Goal: Task Accomplishment & Management: Complete application form

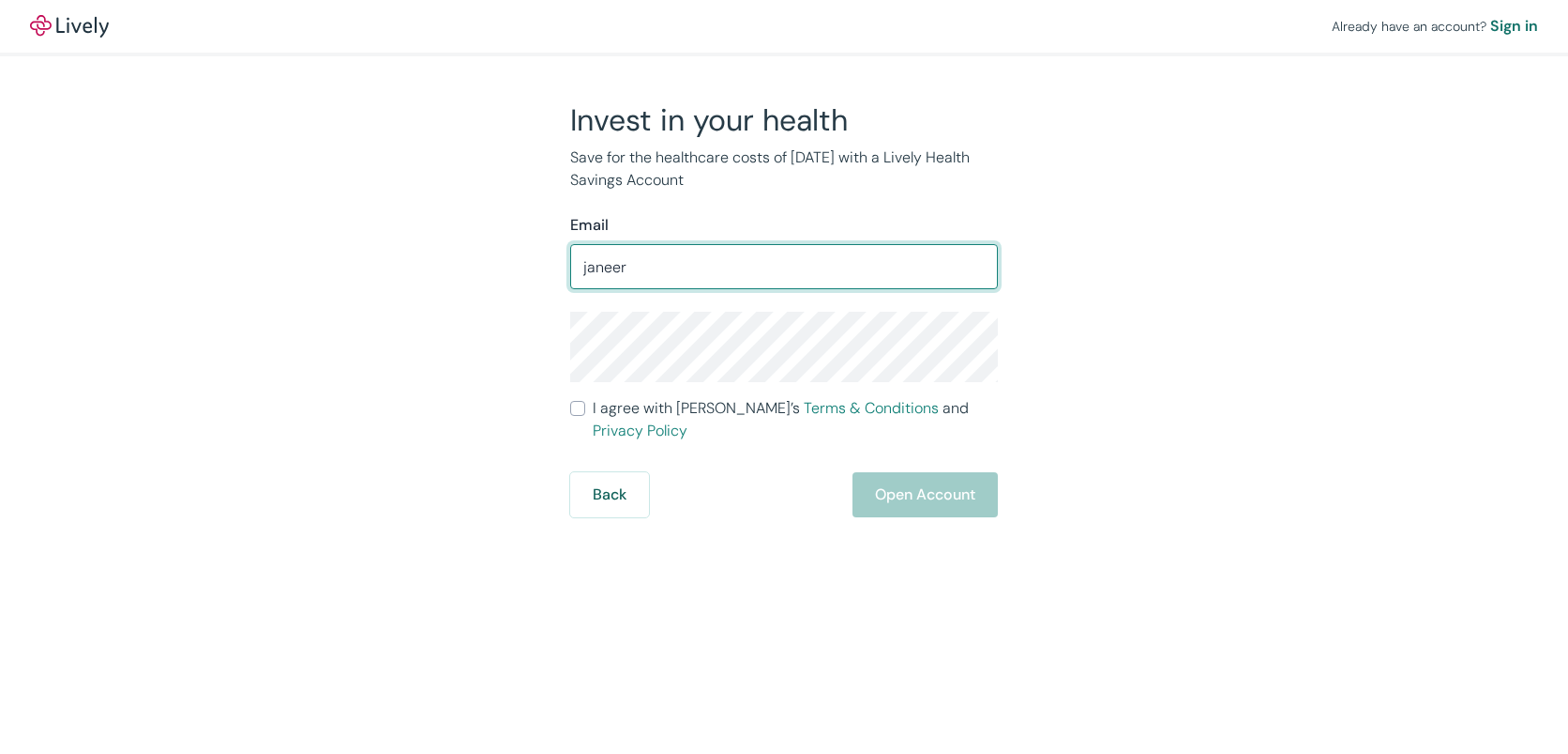
type input "[EMAIL_ADDRESS][DOMAIN_NAME]"
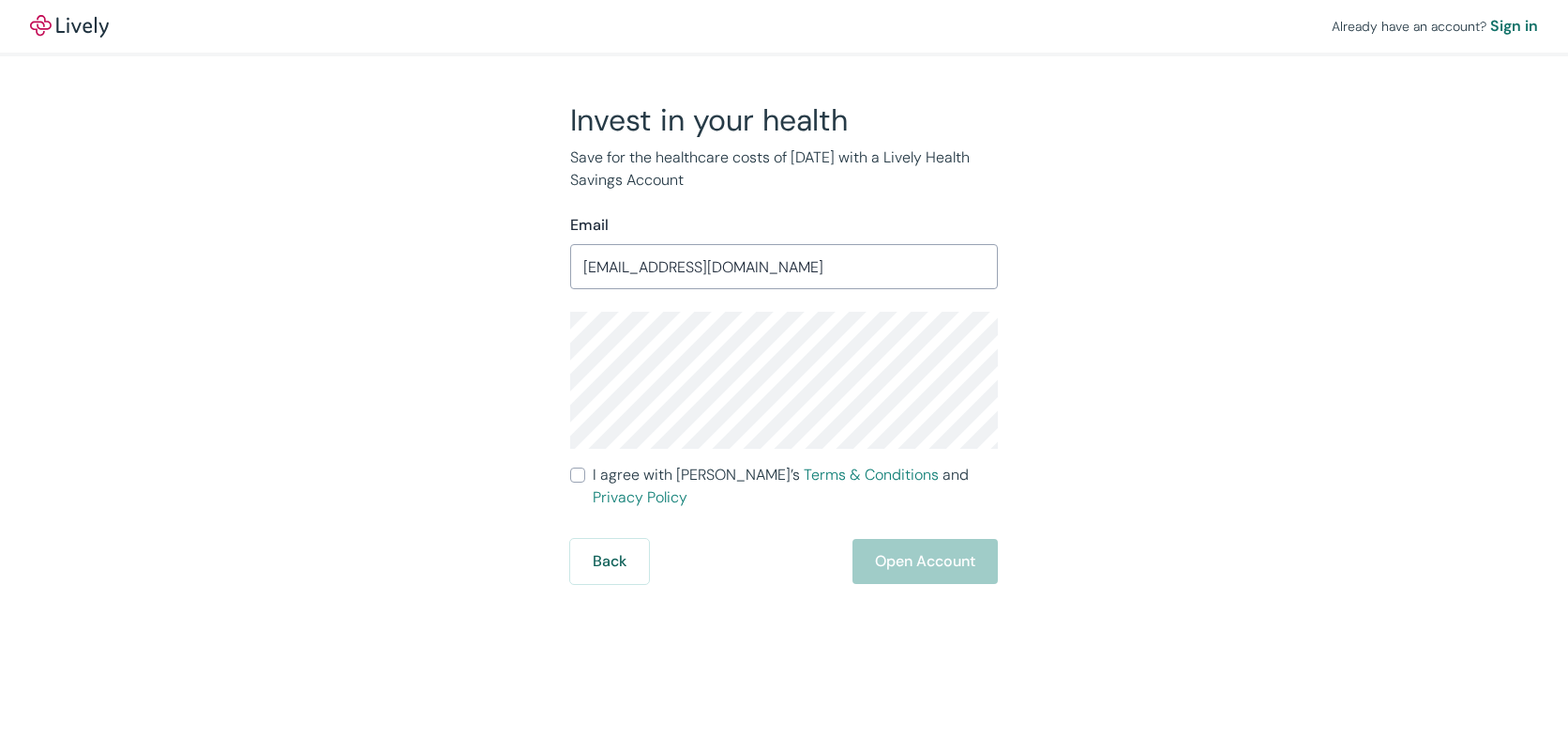
click at [578, 475] on input "I agree with Lively’s Terms & Conditions and Privacy Policy" at bounding box center [577, 474] width 15 height 15
checkbox input "true"
click at [925, 539] on button "Open Account" at bounding box center [925, 561] width 146 height 45
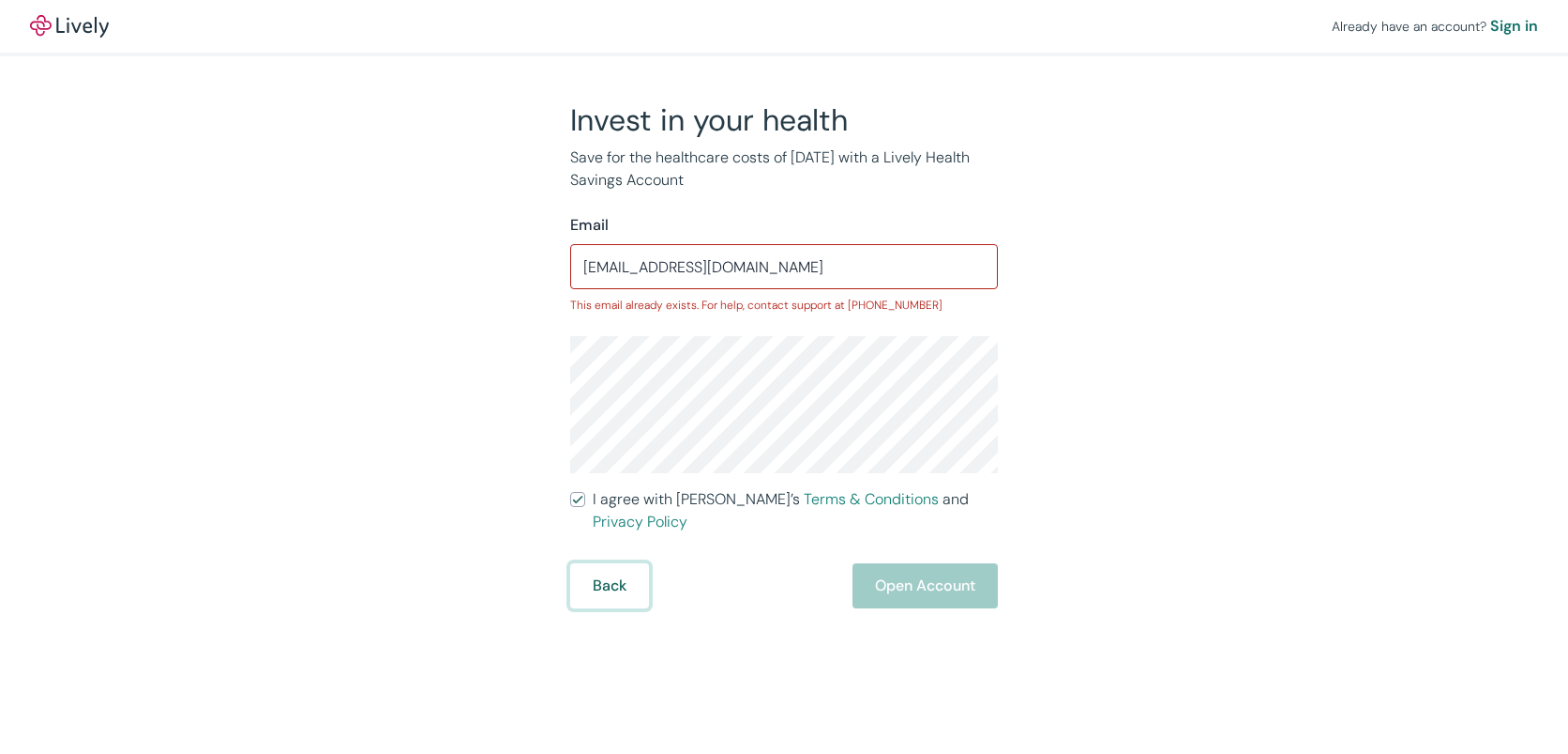
click at [621, 563] on button "Back" at bounding box center [610, 586] width 78 height 45
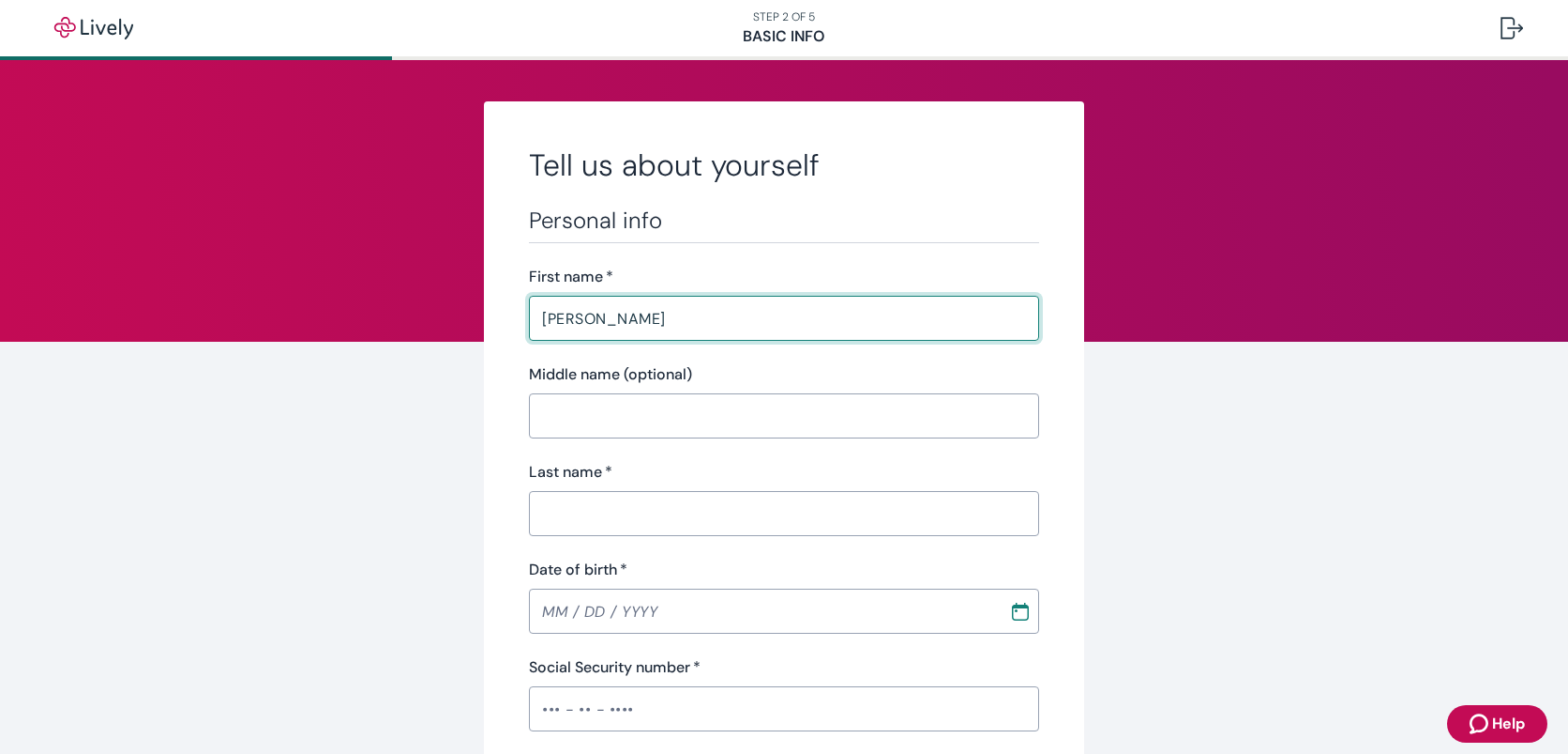
type input "[PERSON_NAME]"
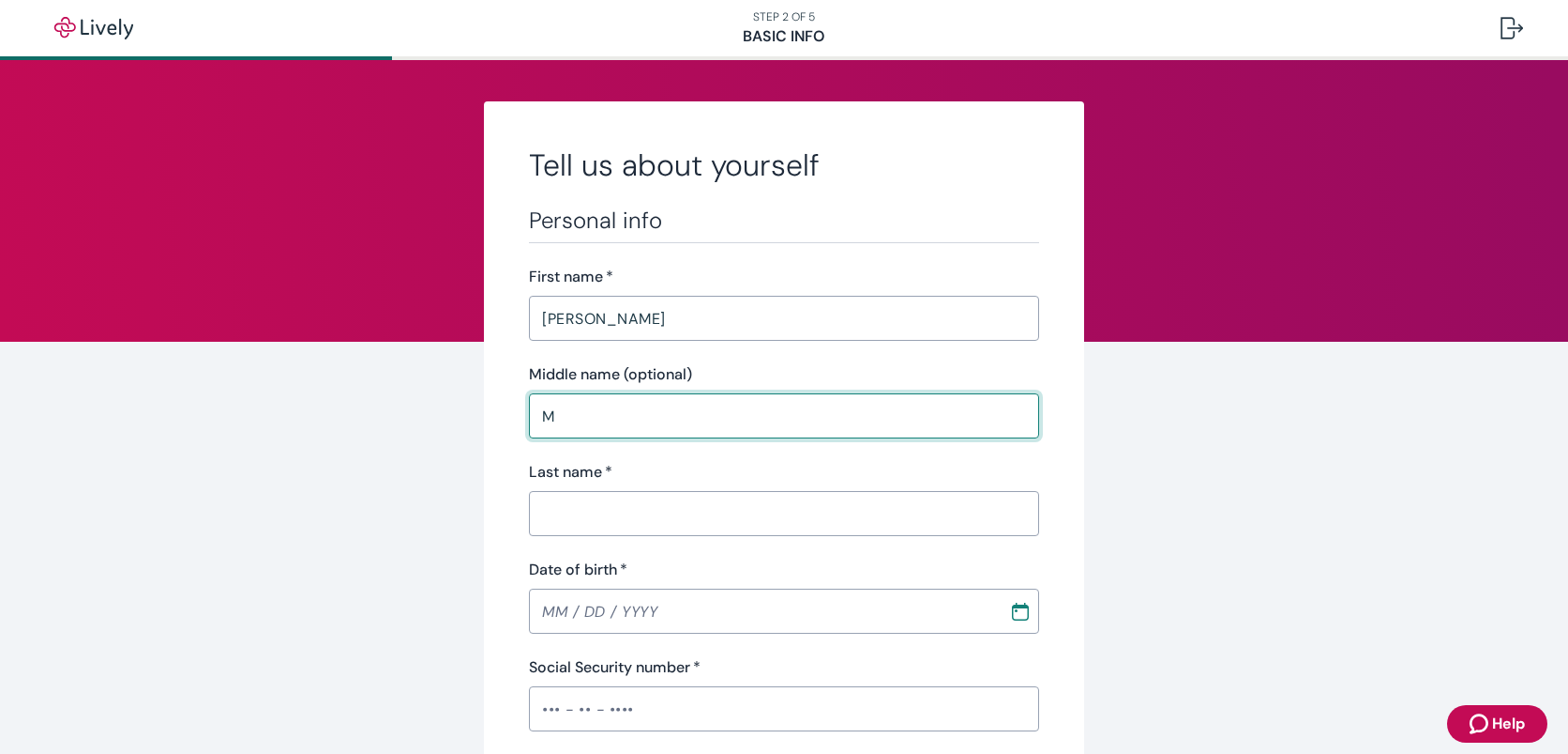
type input "M"
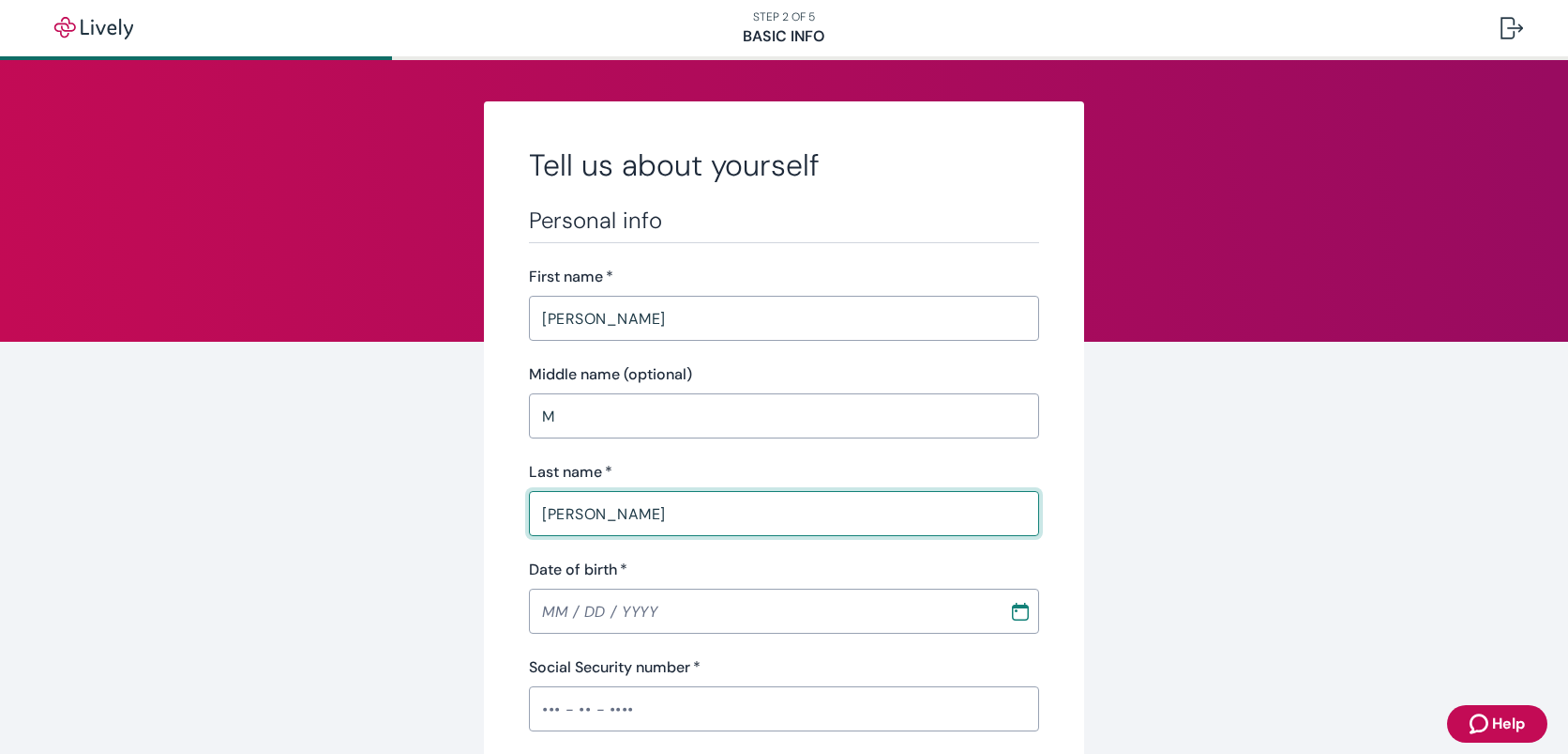
type input "[PERSON_NAME]"
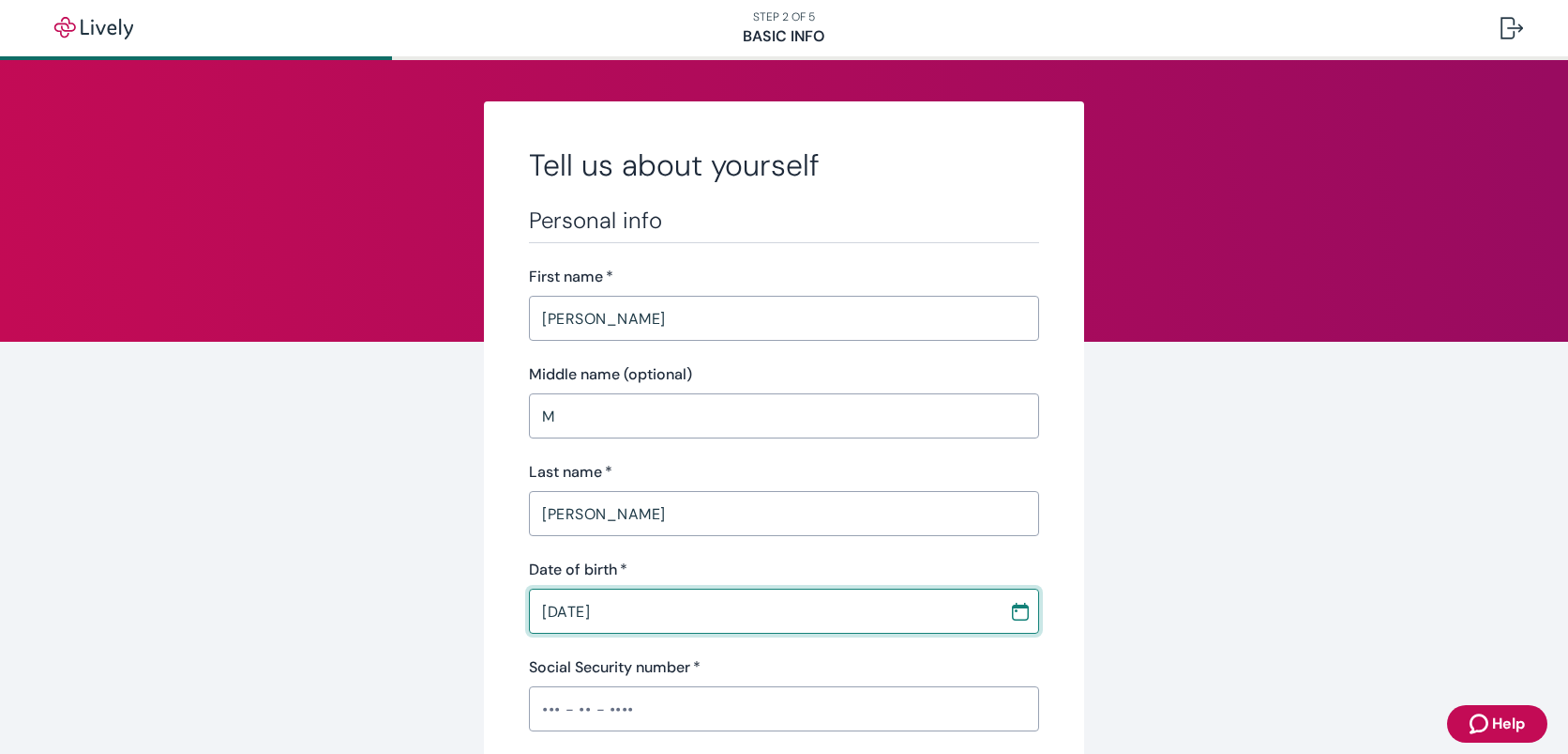
type input "[DATE]"
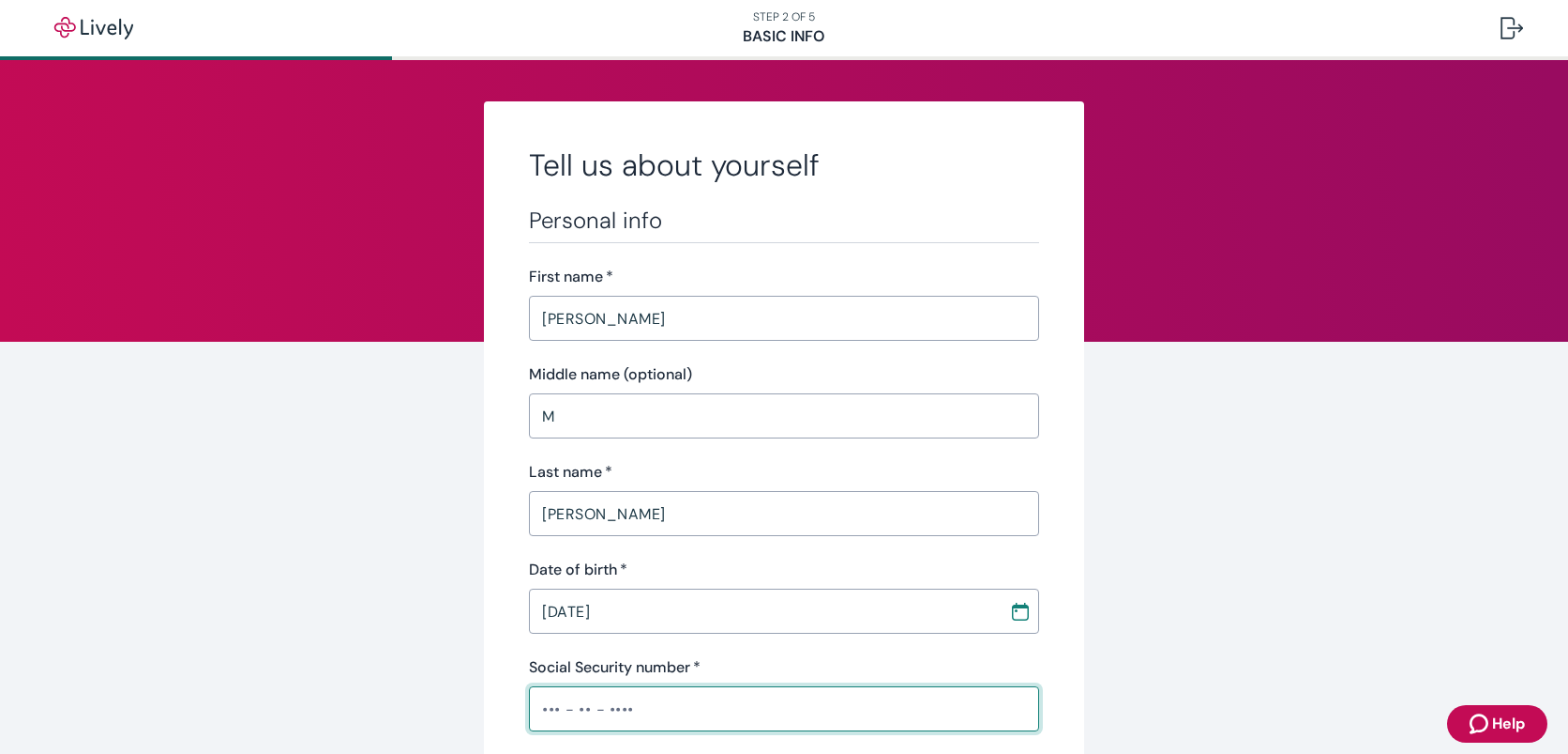
click at [807, 719] on input "Social Security number   *" at bounding box center [783, 708] width 510 height 37
type input "•••-••-4092"
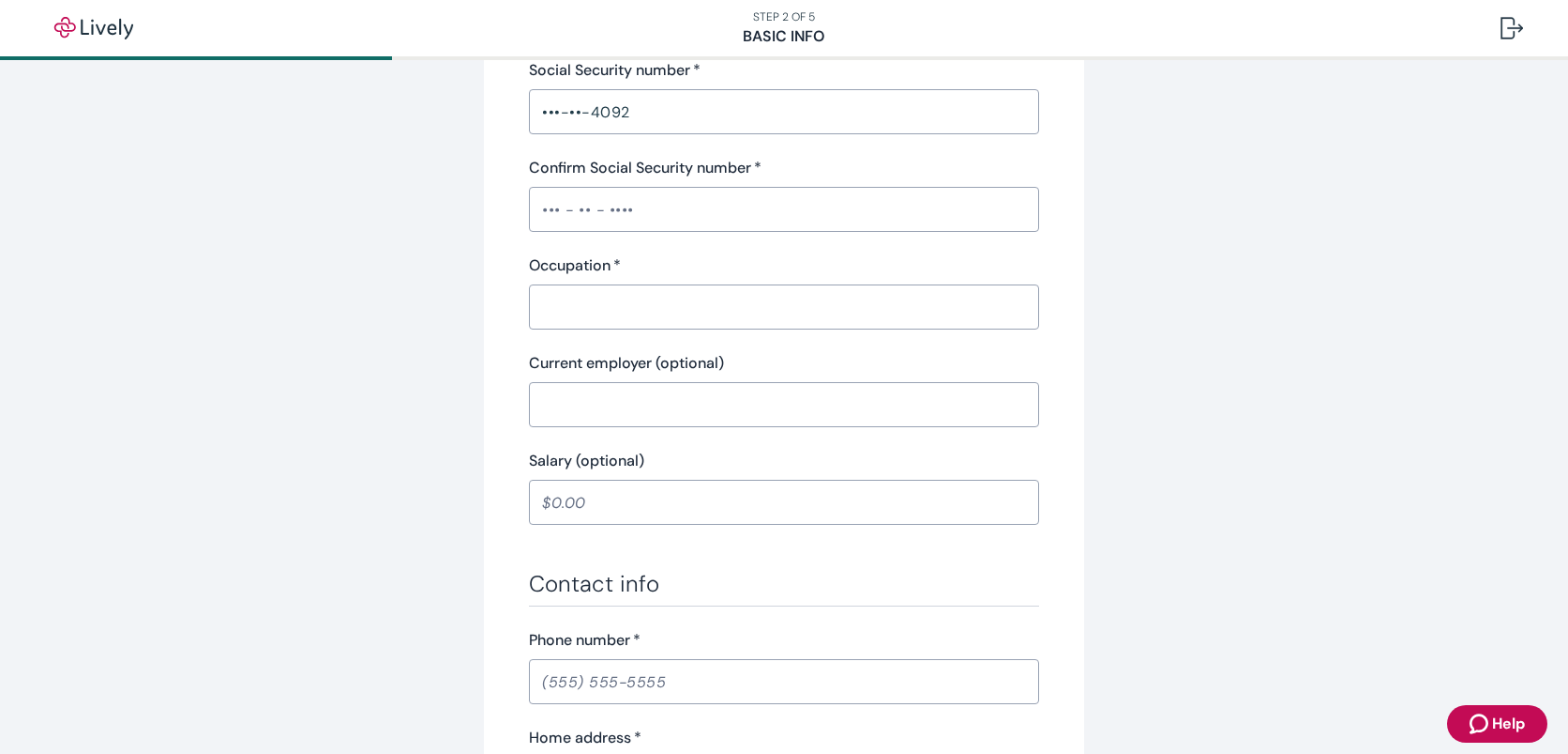
scroll to position [600, 0]
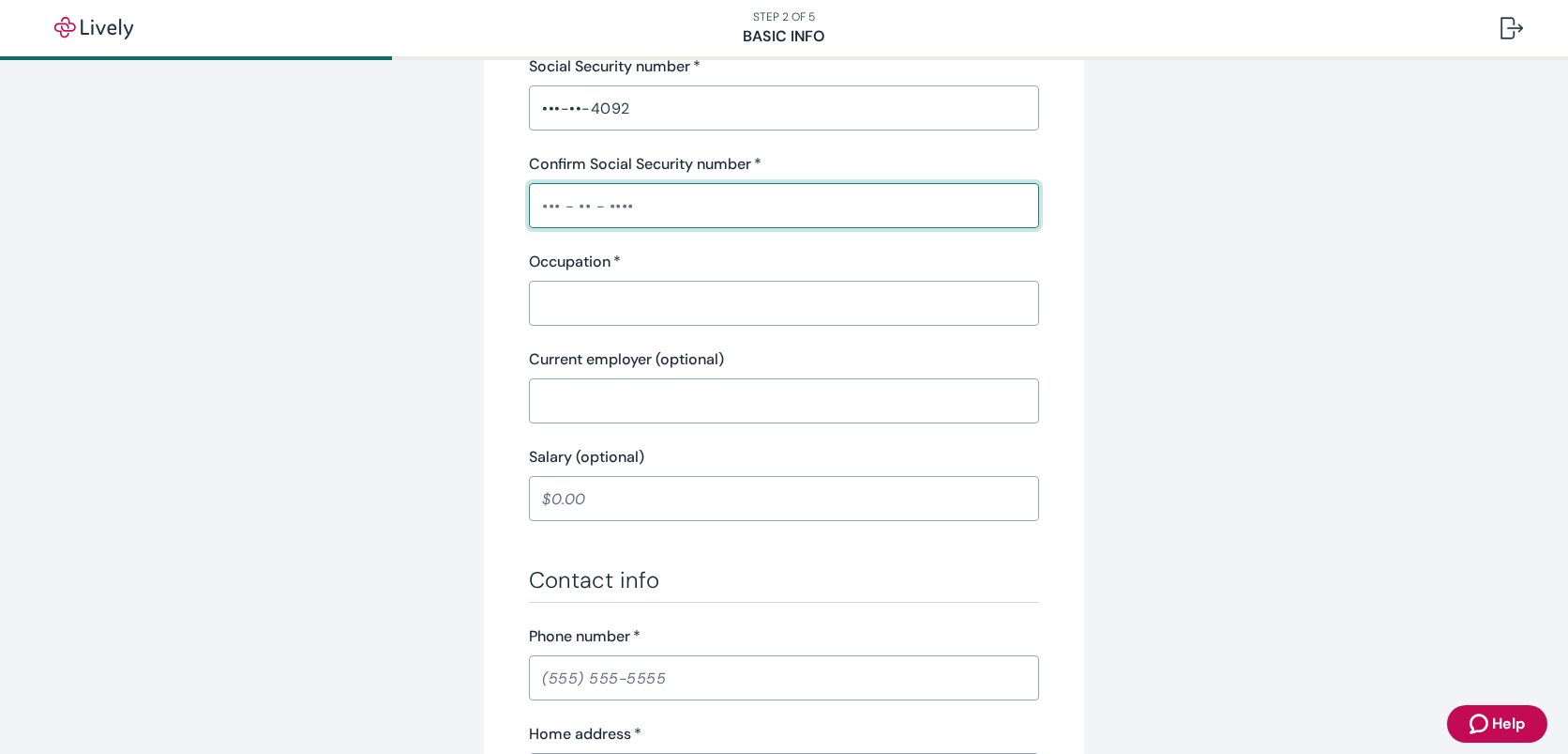
click at [603, 215] on input "Confirm Social Security number   *" at bounding box center [783, 206] width 510 height 37
type input "•••-••-4092"
click at [595, 304] on input "Occupation   *" at bounding box center [783, 303] width 510 height 37
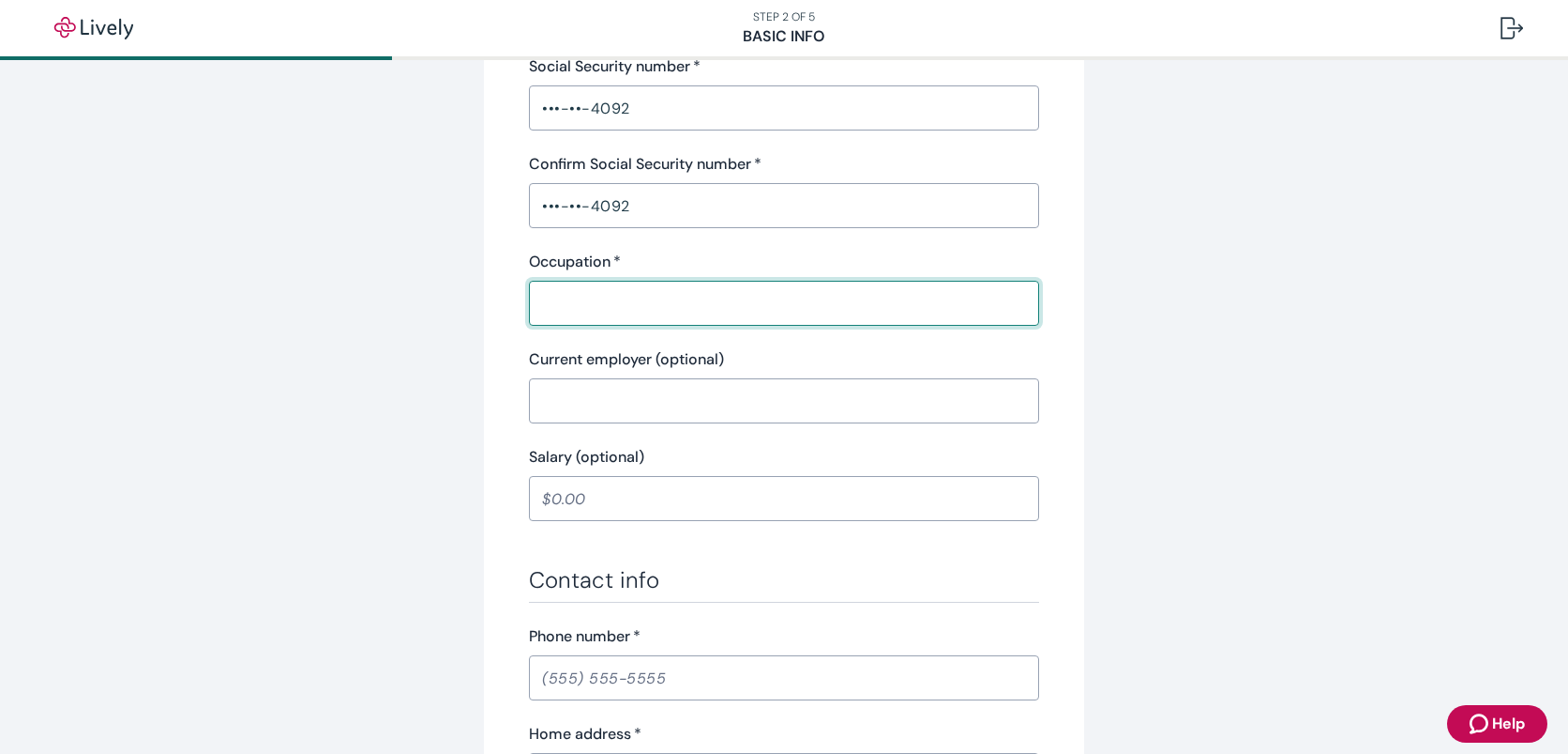
type input "Management"
click at [611, 401] on input "Current employer (optional)" at bounding box center [783, 401] width 510 height 37
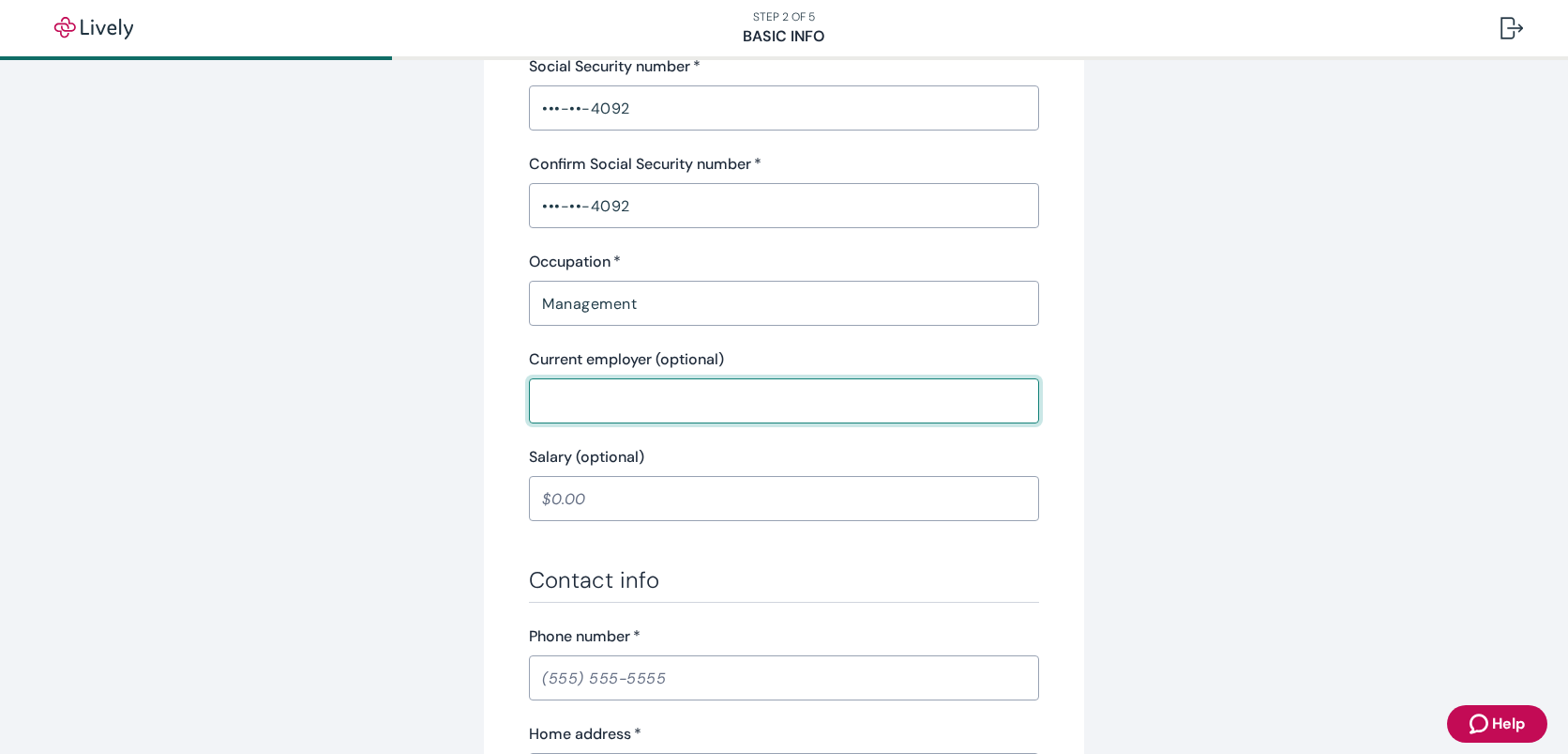
type input "[PERSON_NAME], Inc"
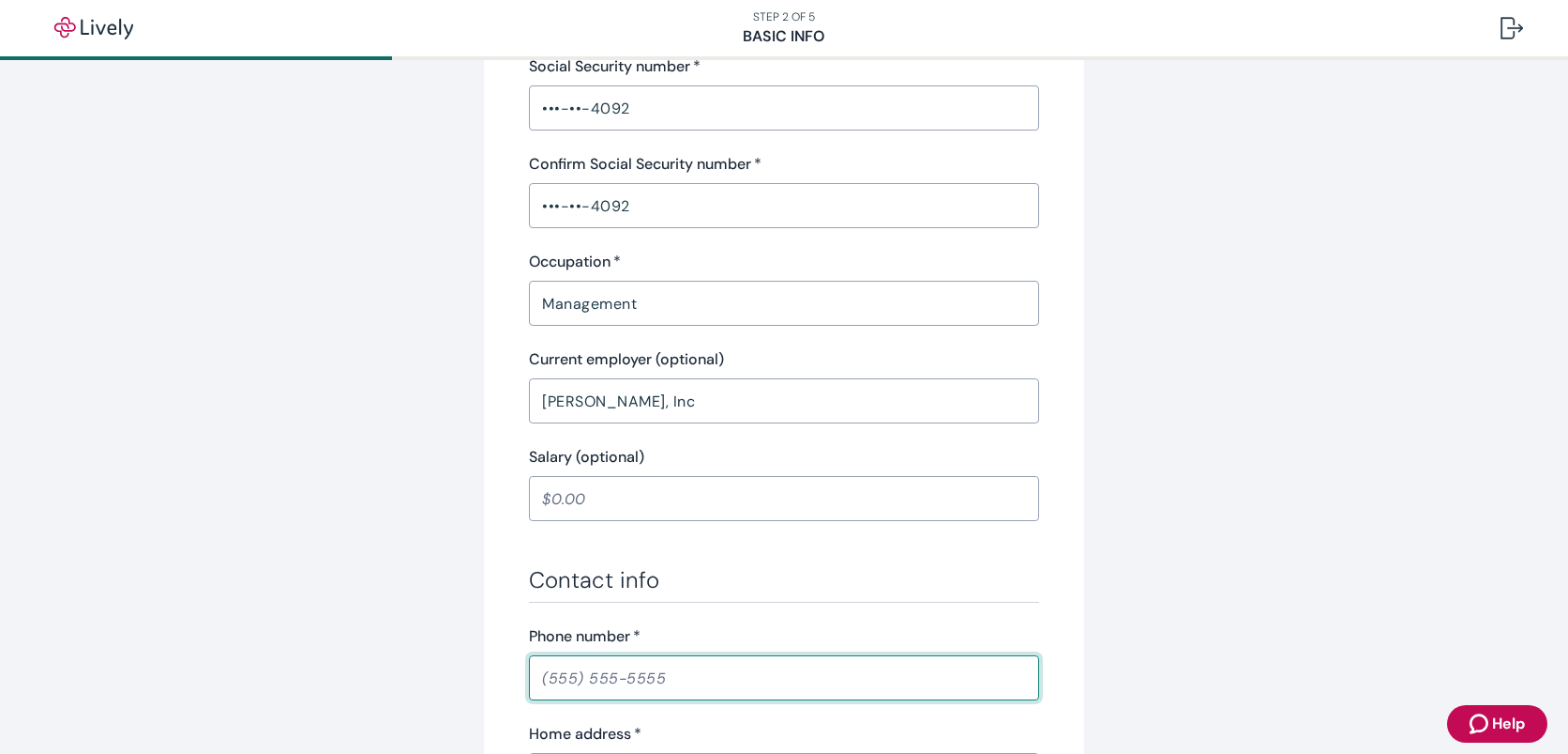
click at [722, 677] on input "Phone number   *" at bounding box center [783, 678] width 510 height 37
type input "[PHONE_NUMBER]"
type input "[STREET_ADDRESS]"
type input "[GEOGRAPHIC_DATA]"
type input "IA"
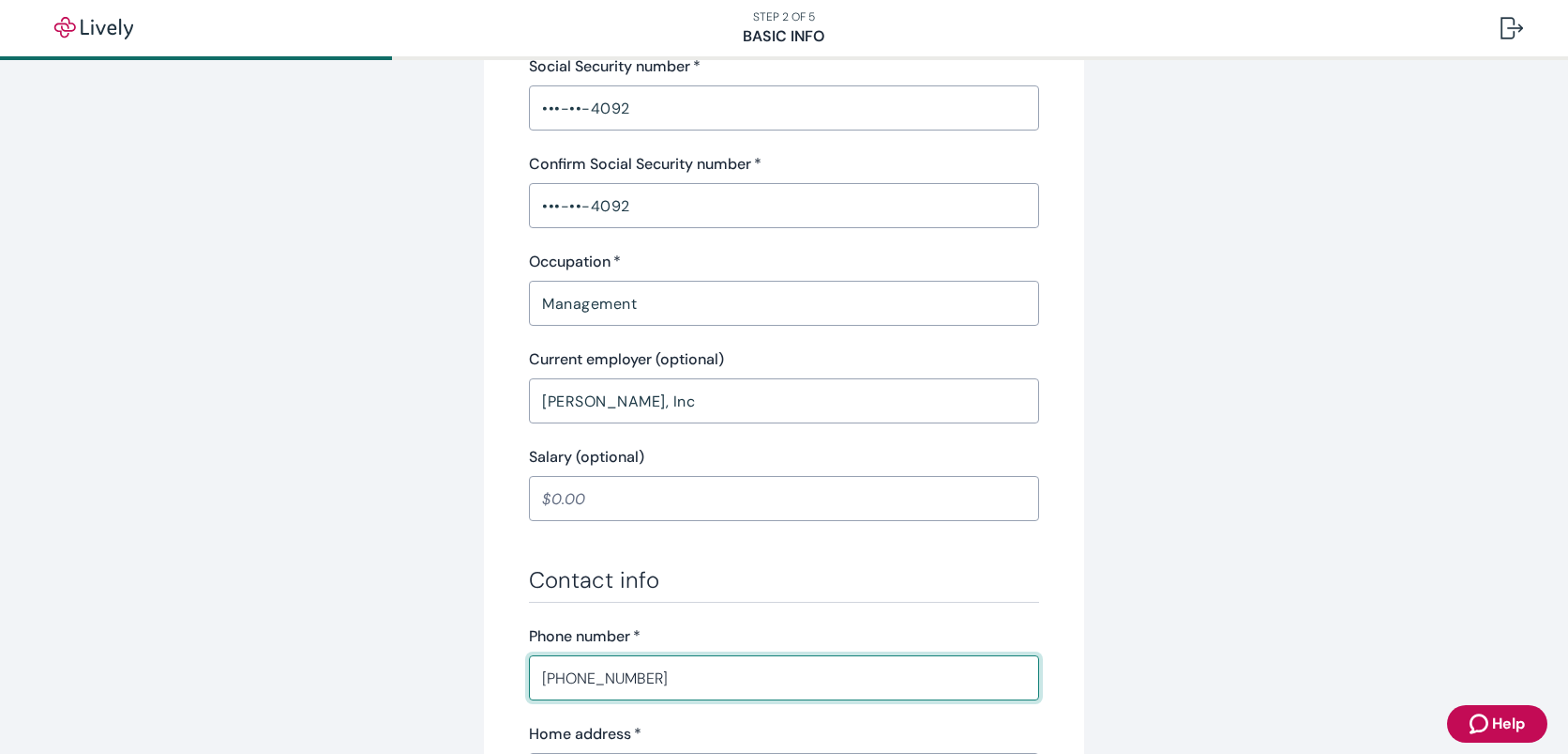
type input "52040"
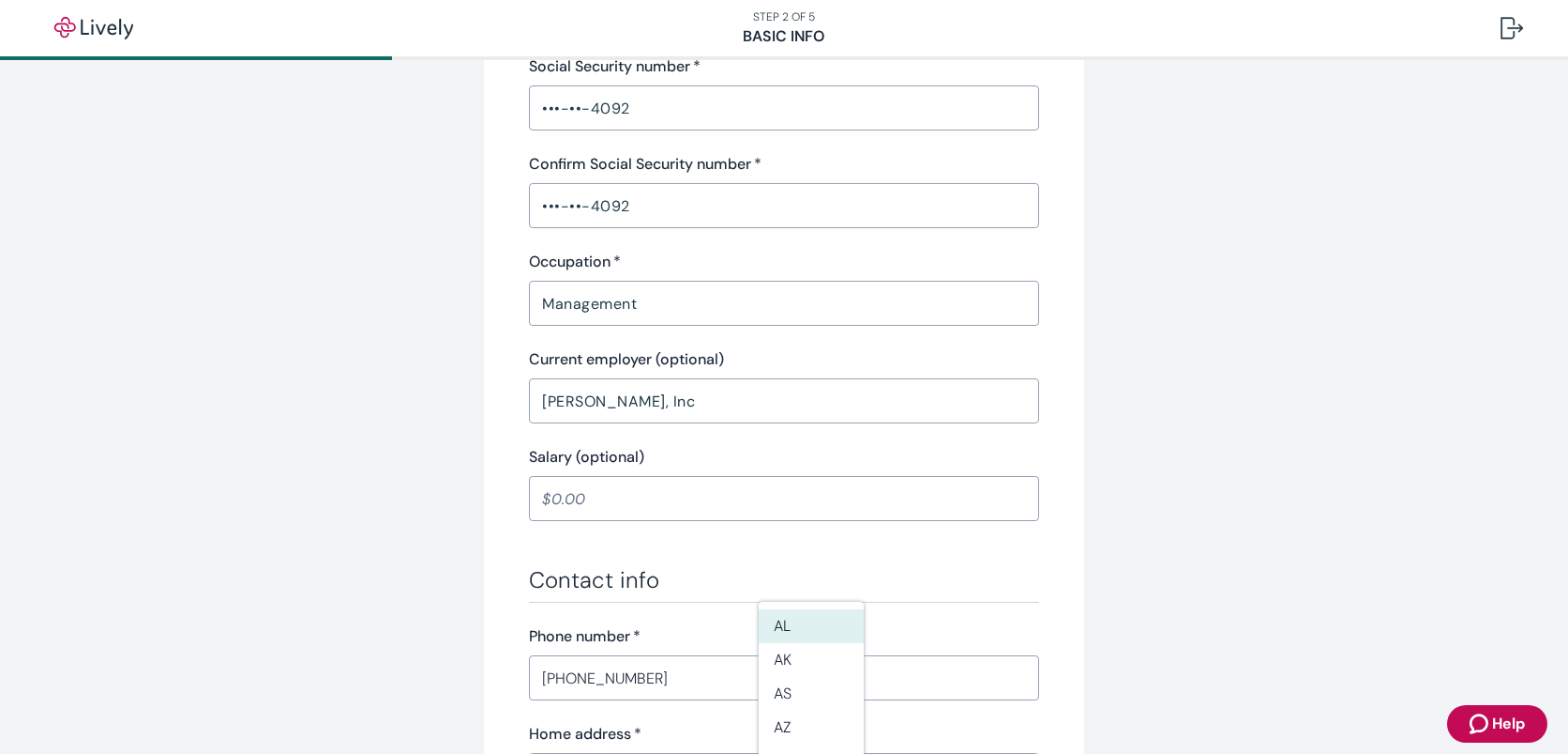
click at [399, 615] on div "Tell us about yourself Personal info First name   * [PERSON_NAME] ​ Middle name…" at bounding box center [784, 376] width 900 height 1751
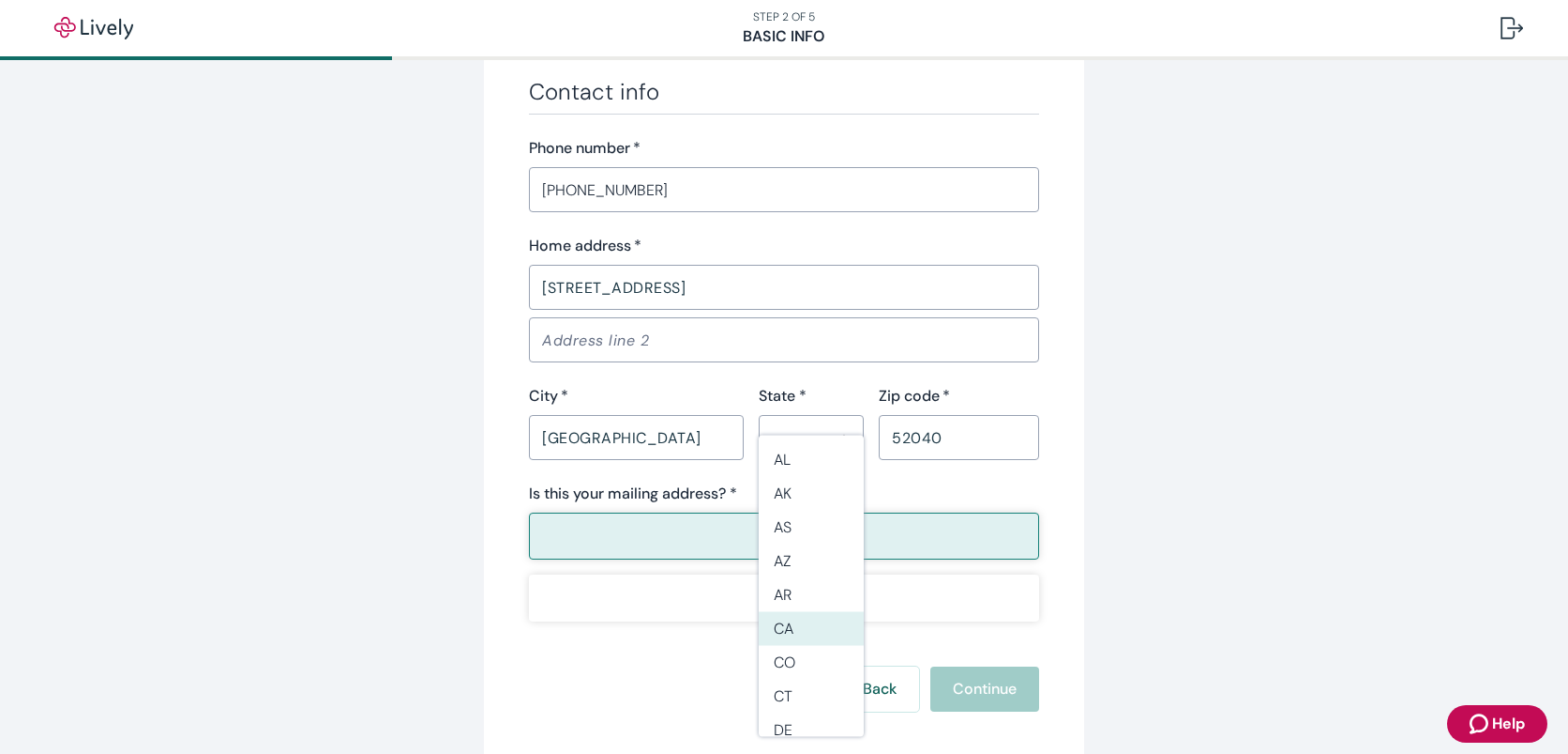
scroll to position [1126, 0]
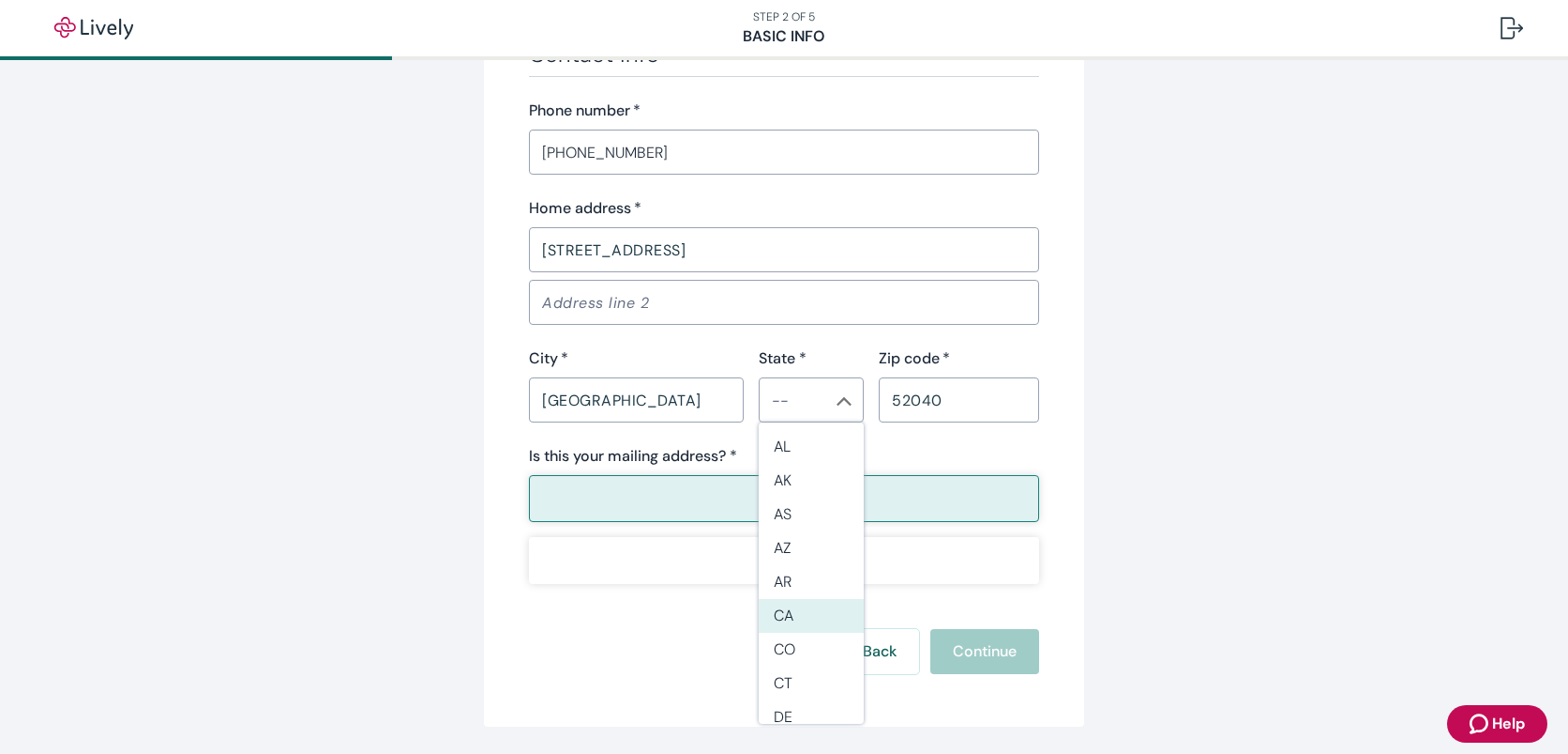
click at [786, 409] on input "State *" at bounding box center [796, 400] width 63 height 26
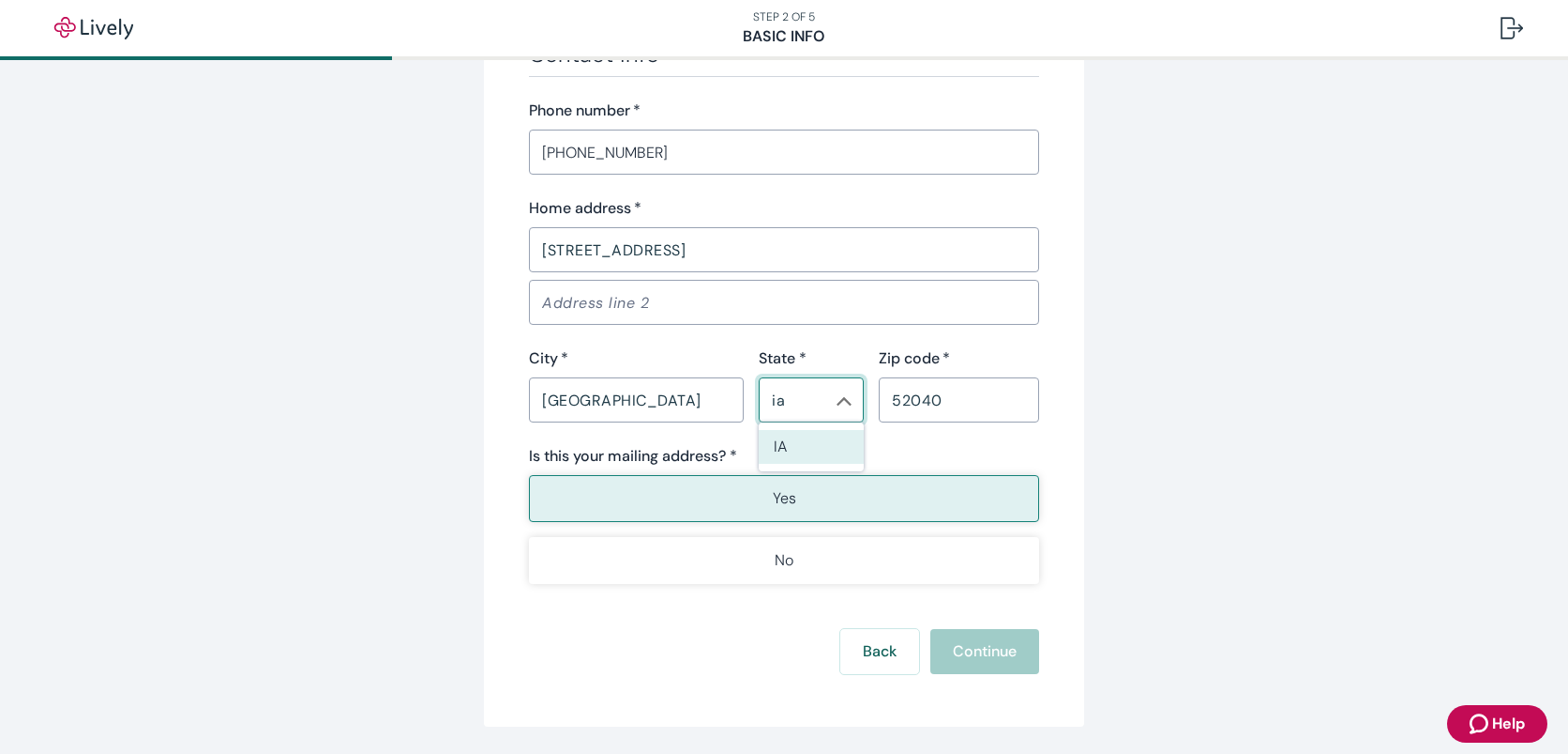
type input "IA"
type input "Apt 308"
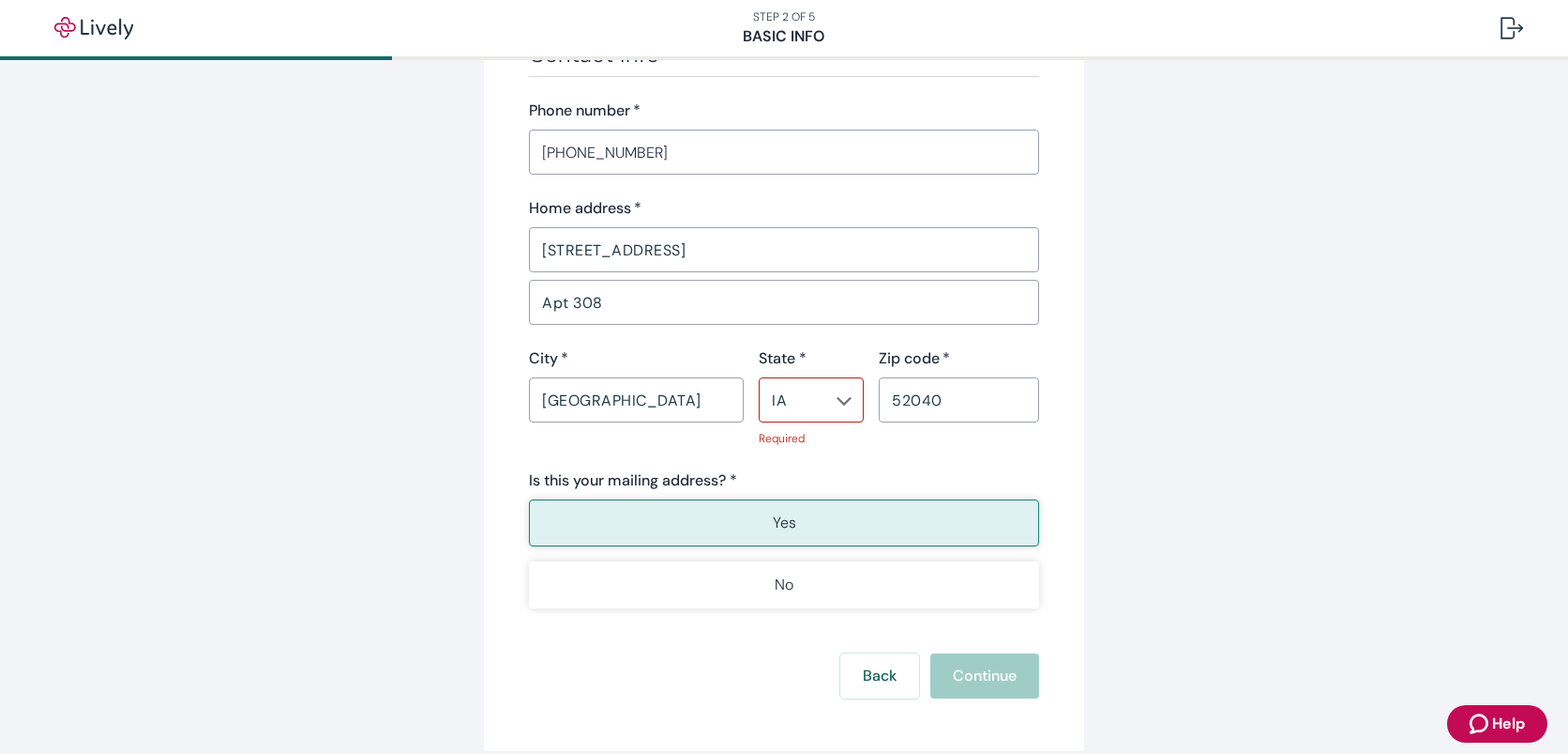
click at [689, 504] on button "Yes" at bounding box center [783, 523] width 510 height 47
click at [808, 401] on input "IA" at bounding box center [796, 400] width 63 height 26
type input "IA"
click at [841, 516] on button "Yes" at bounding box center [783, 523] width 510 height 47
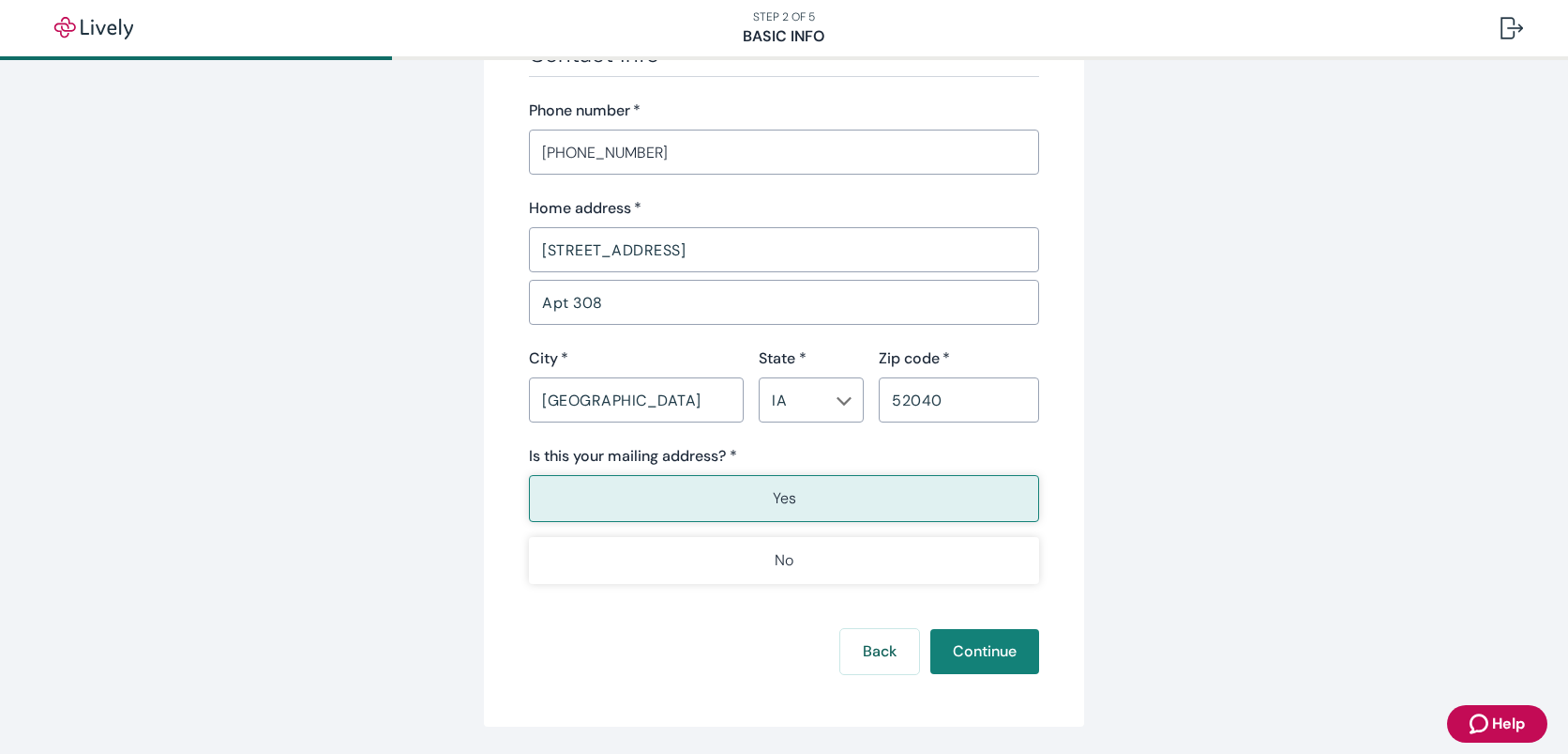
click at [842, 487] on button "Yes" at bounding box center [783, 498] width 510 height 47
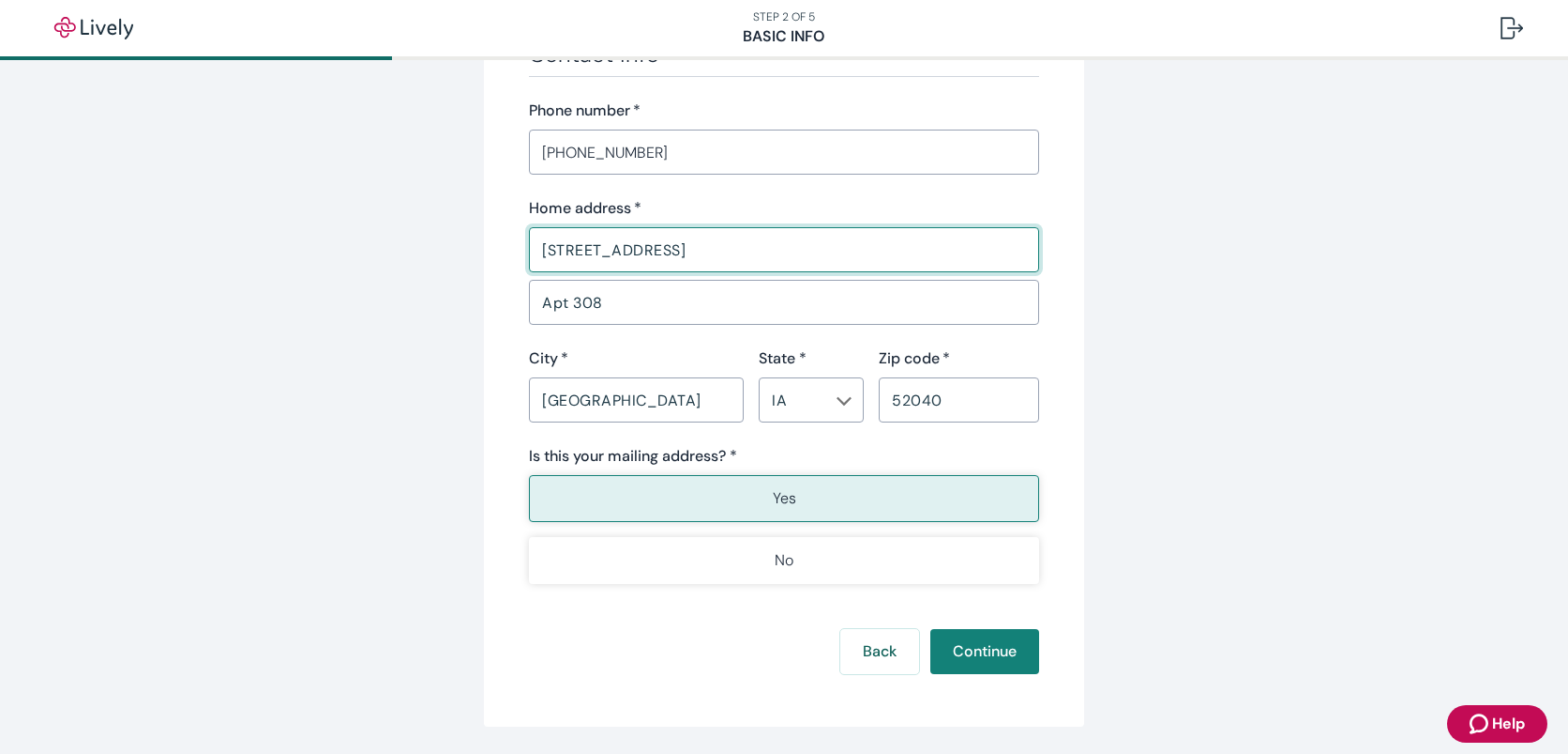
drag, startPoint x: 779, startPoint y: 248, endPoint x: 727, endPoint y: 247, distance: 52.0
click at [727, 247] on input "[STREET_ADDRESS]" at bounding box center [783, 250] width 510 height 37
click at [754, 250] on input "[STREET_ADDRESS]," at bounding box center [783, 250] width 510 height 37
type input "[STREET_ADDRESS]"
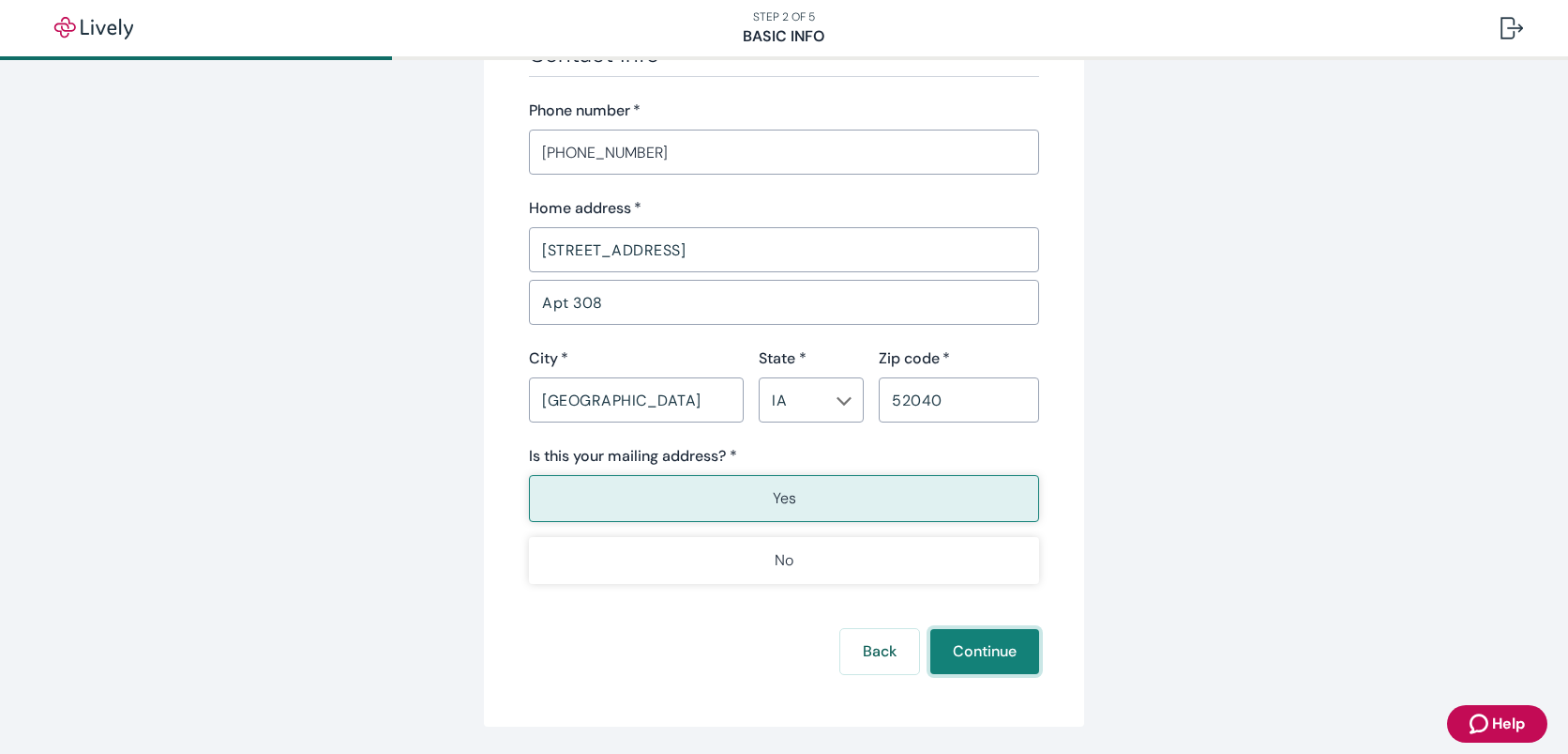
click at [972, 651] on button "Continue" at bounding box center [985, 651] width 109 height 45
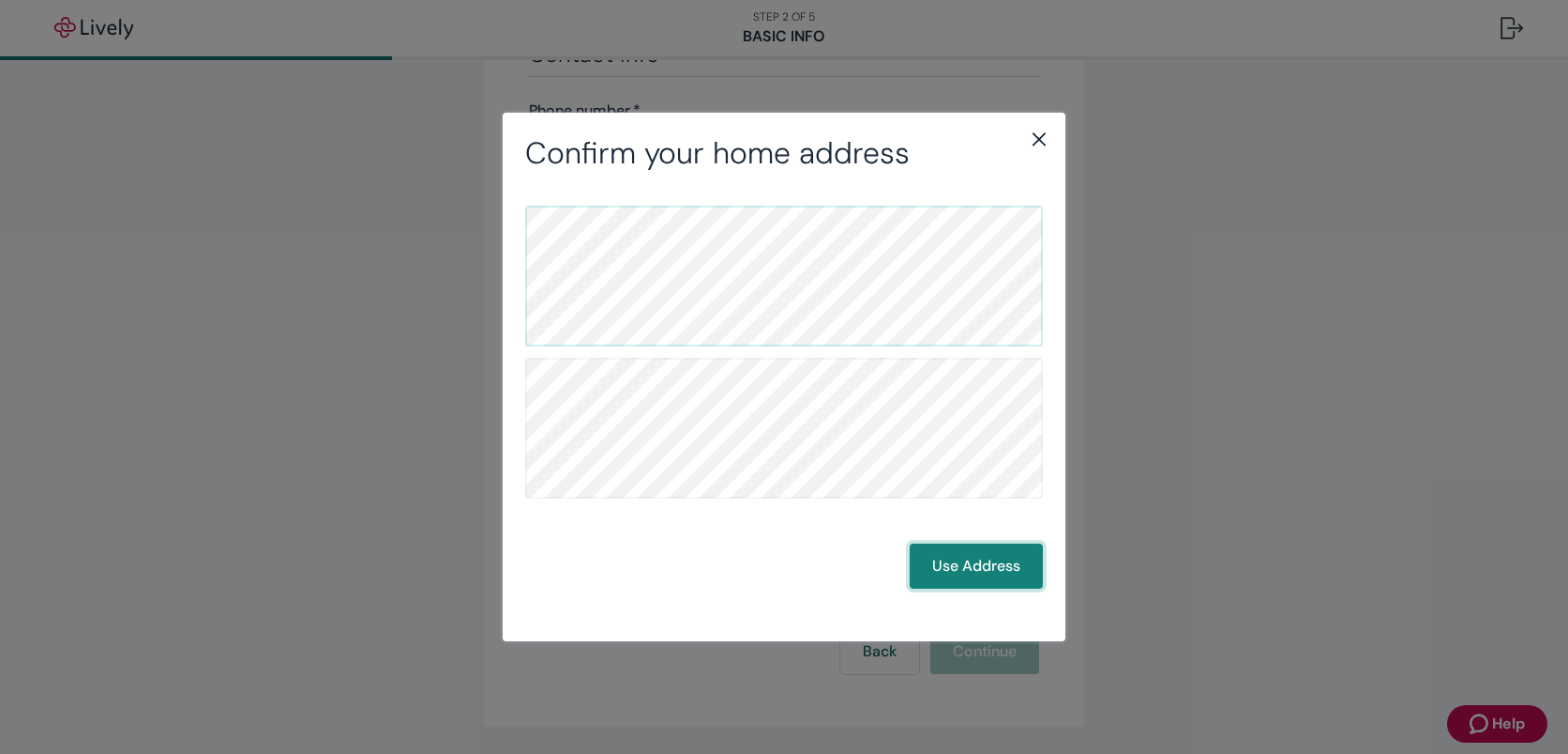
click at [992, 567] on button "Use Address" at bounding box center [977, 566] width 133 height 45
click at [976, 559] on button "Use Address" at bounding box center [977, 566] width 133 height 45
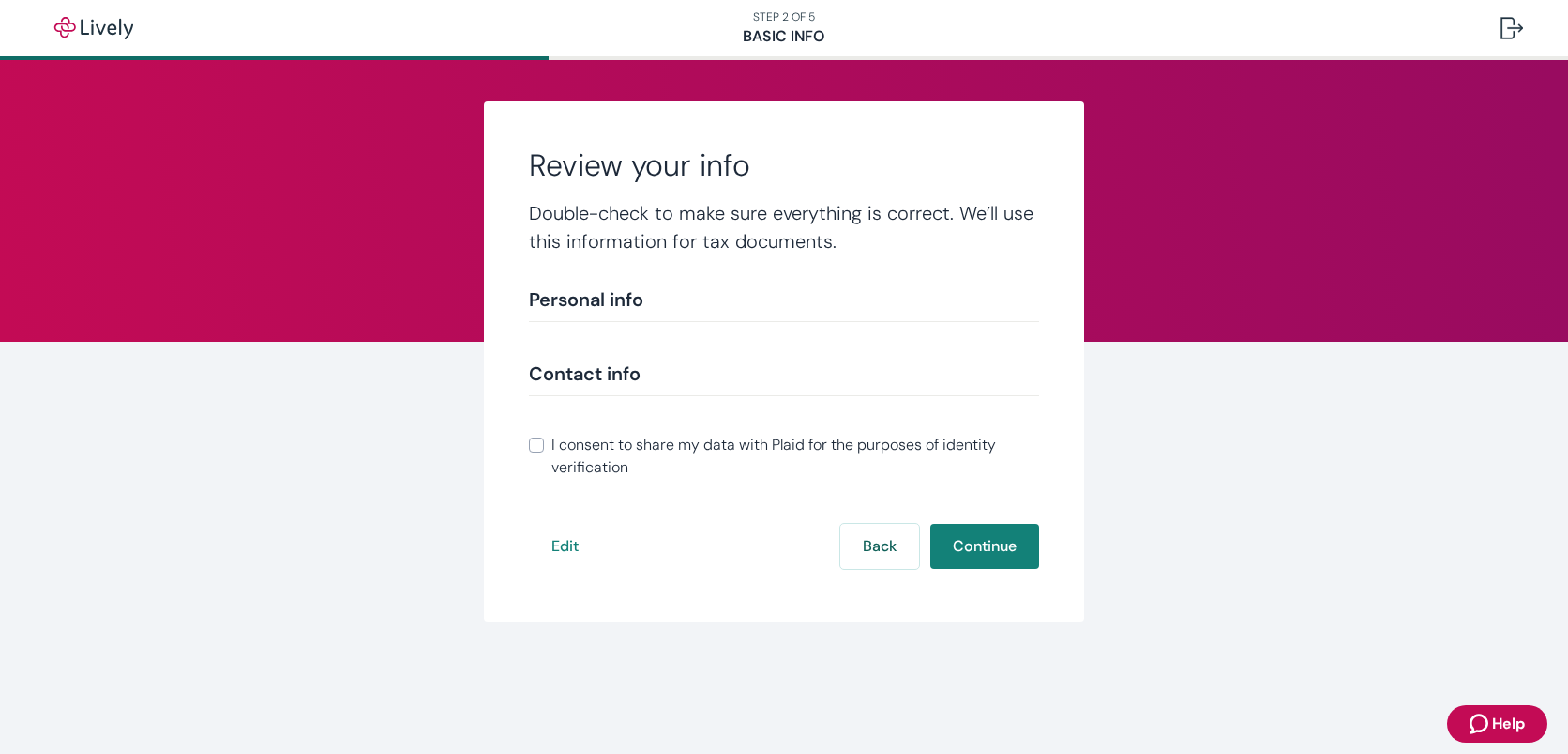
scroll to position [355, 0]
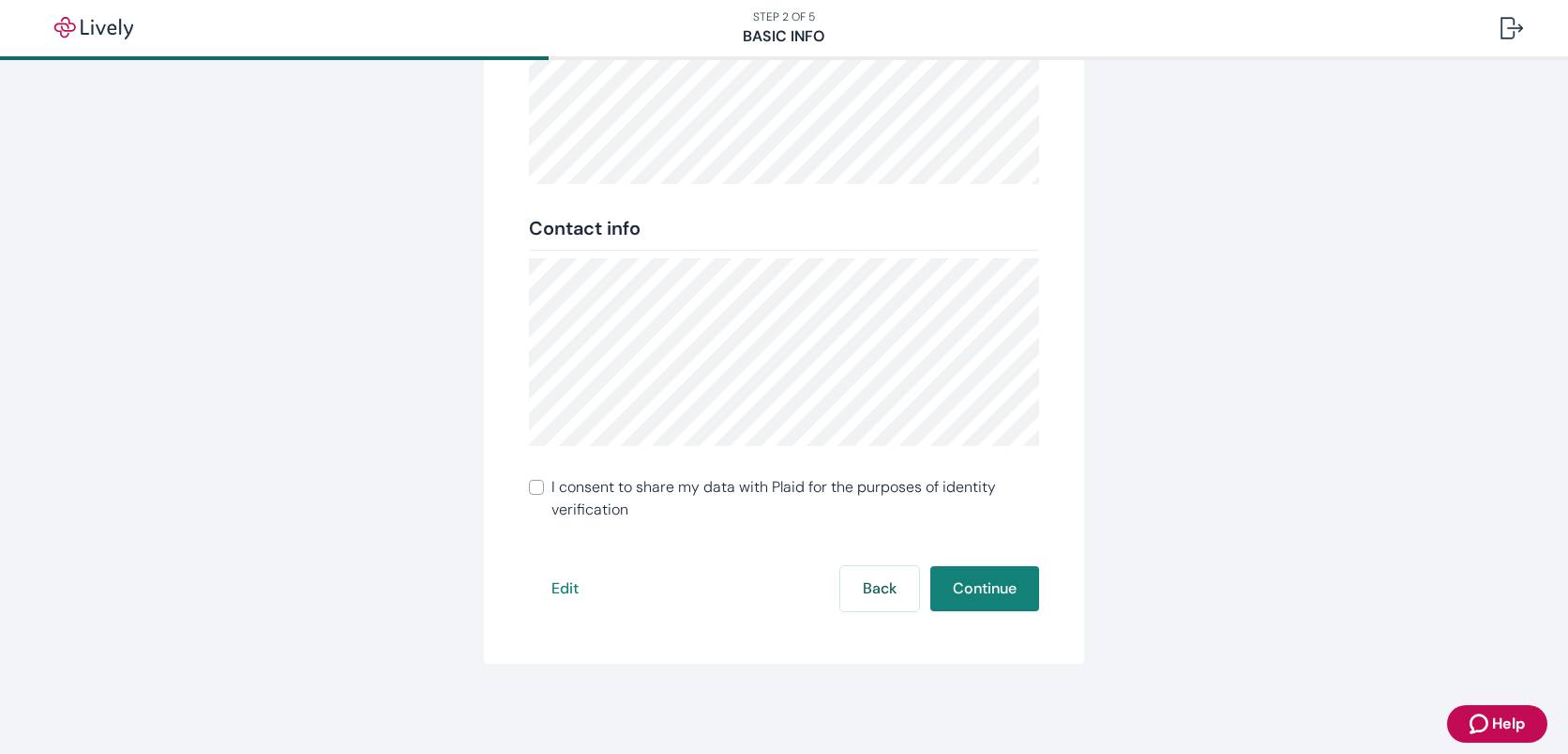
click at [536, 485] on input "I consent to share my data with Plaid for the purposes of identity verification" at bounding box center [535, 487] width 15 height 15
checkbox input "true"
click at [987, 586] on button "Continue" at bounding box center [985, 589] width 109 height 45
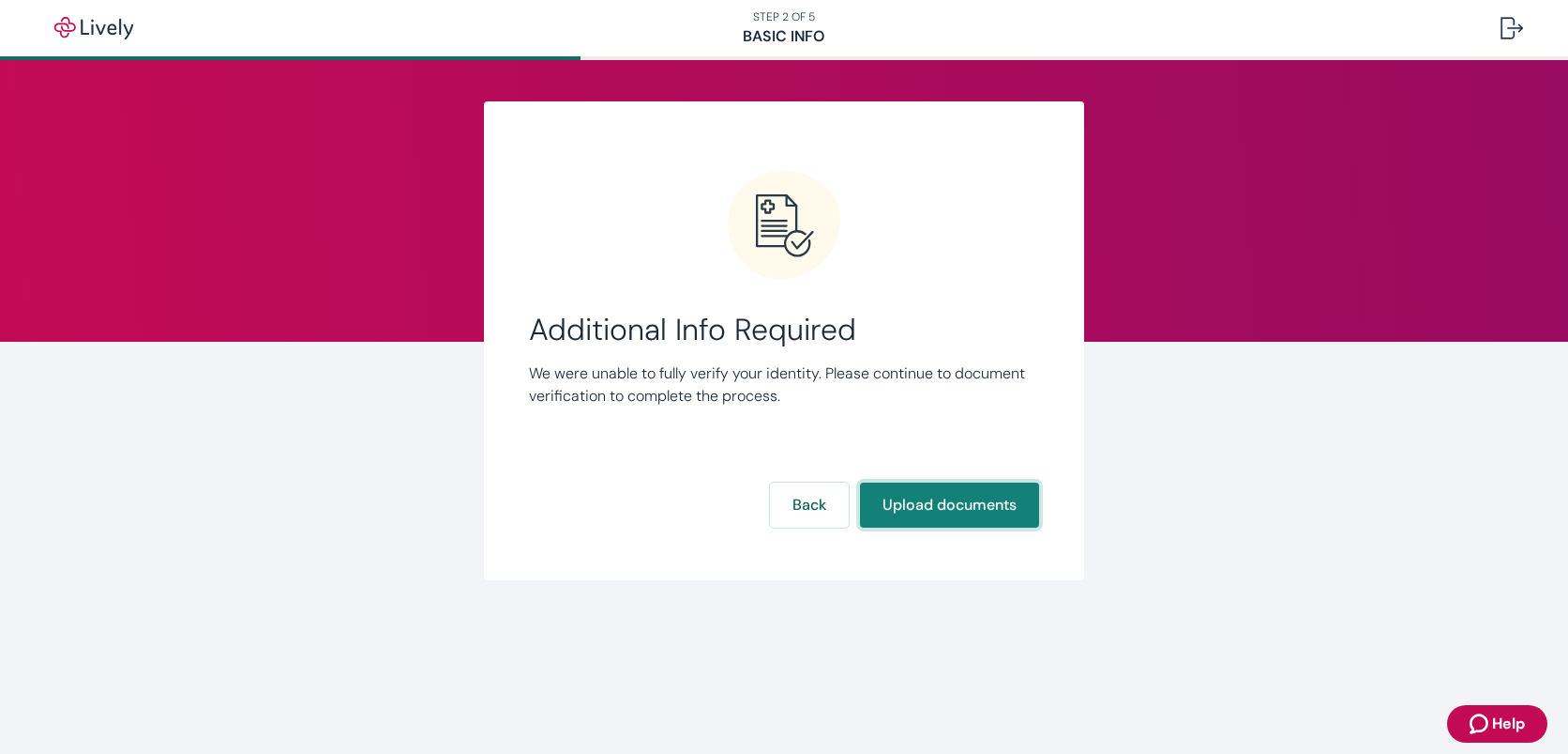
click at [949, 500] on button "Upload documents" at bounding box center [949, 505] width 179 height 45
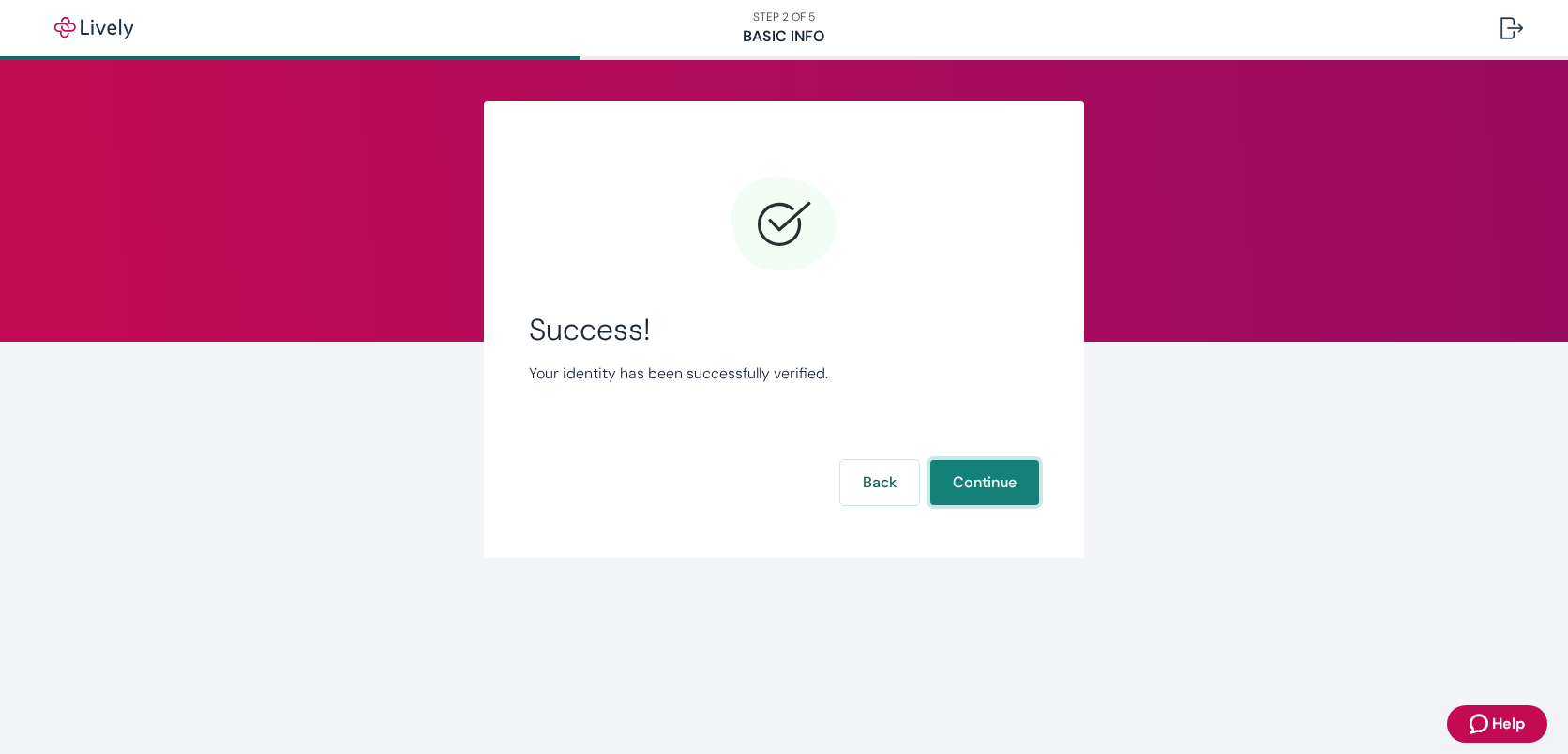
click at [997, 468] on button "Continue" at bounding box center [985, 483] width 109 height 45
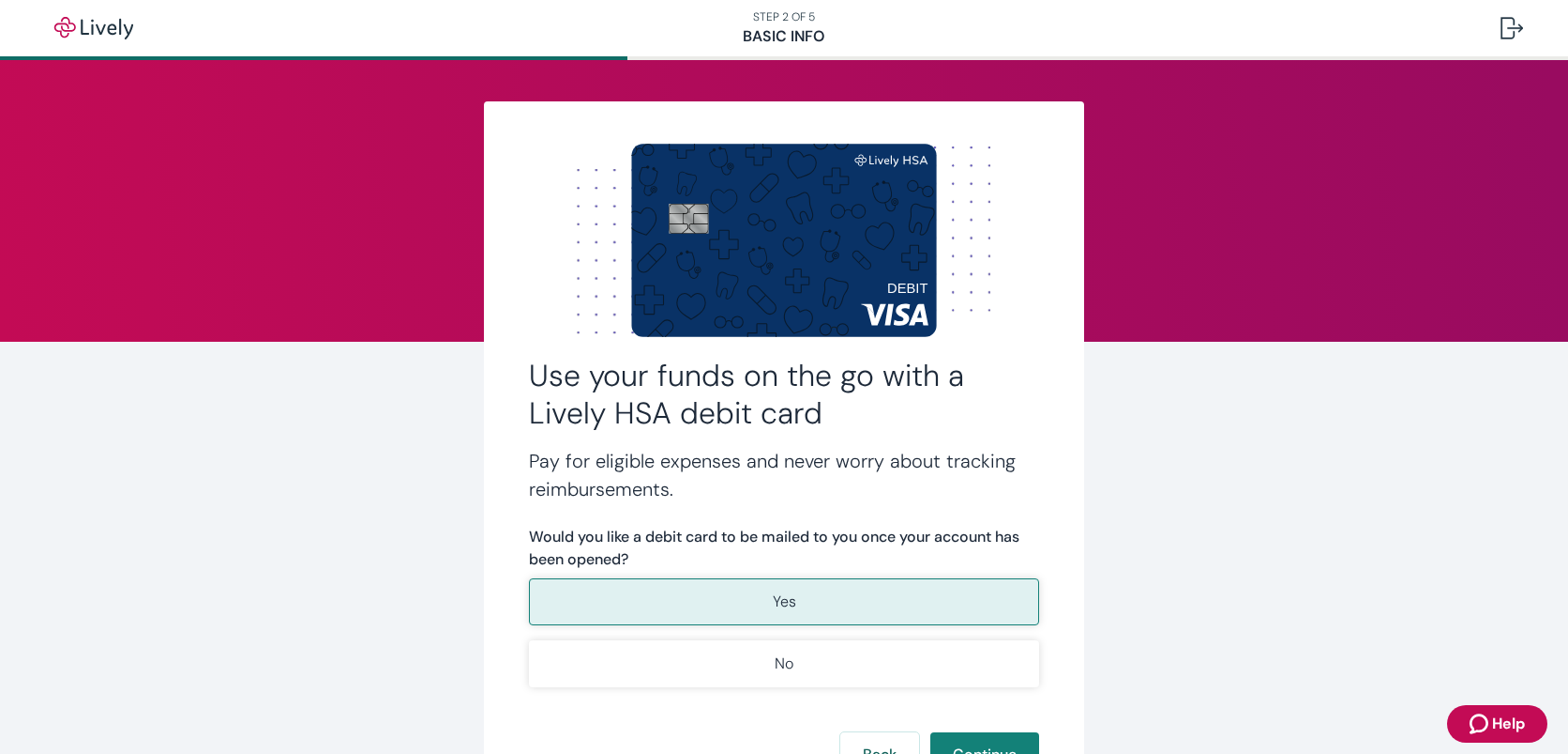
click at [752, 597] on button "Yes" at bounding box center [783, 601] width 510 height 47
click at [792, 596] on p "Yes" at bounding box center [785, 601] width 23 height 23
click at [970, 739] on button "Continue" at bounding box center [985, 754] width 109 height 45
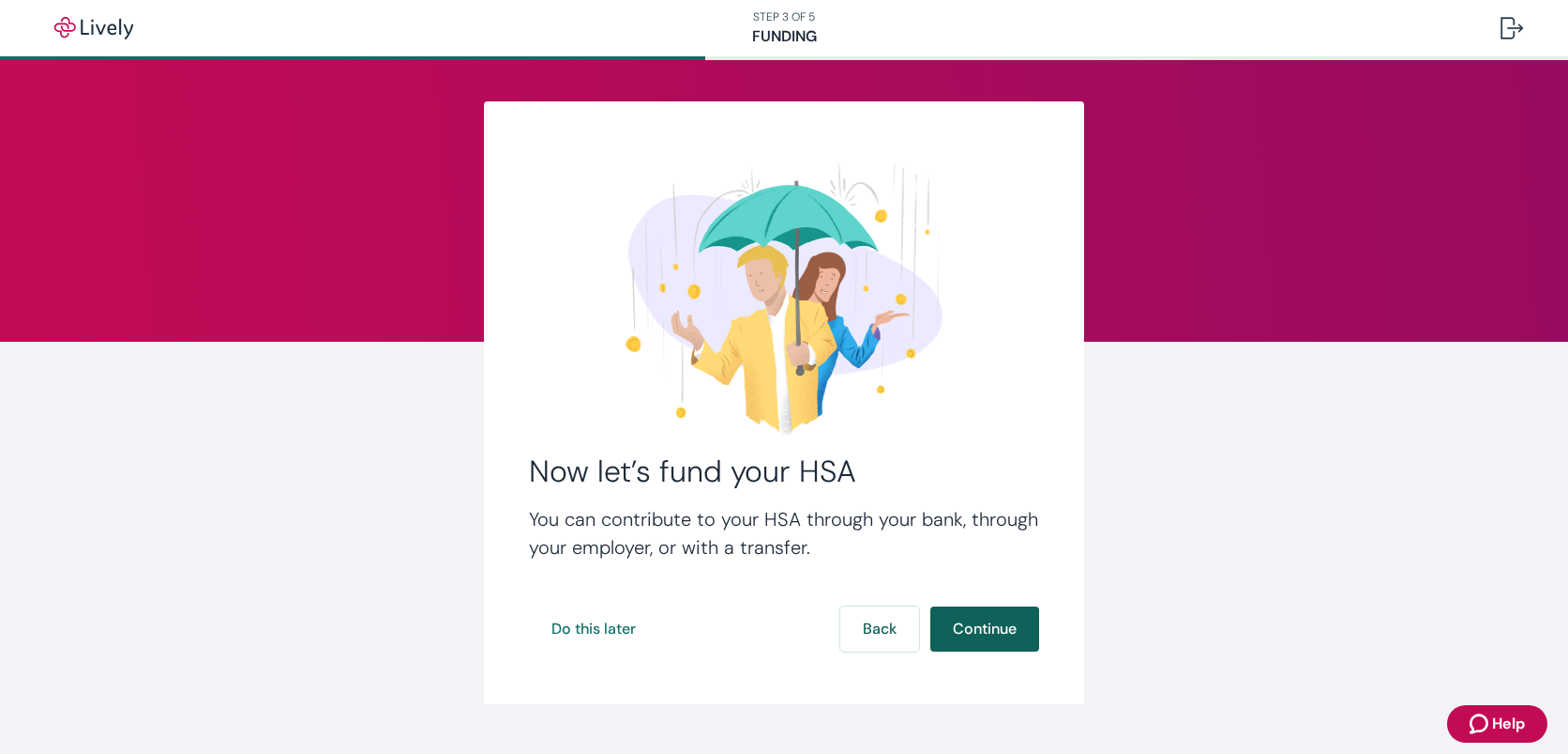
click at [1000, 621] on button "Continue" at bounding box center [985, 629] width 109 height 45
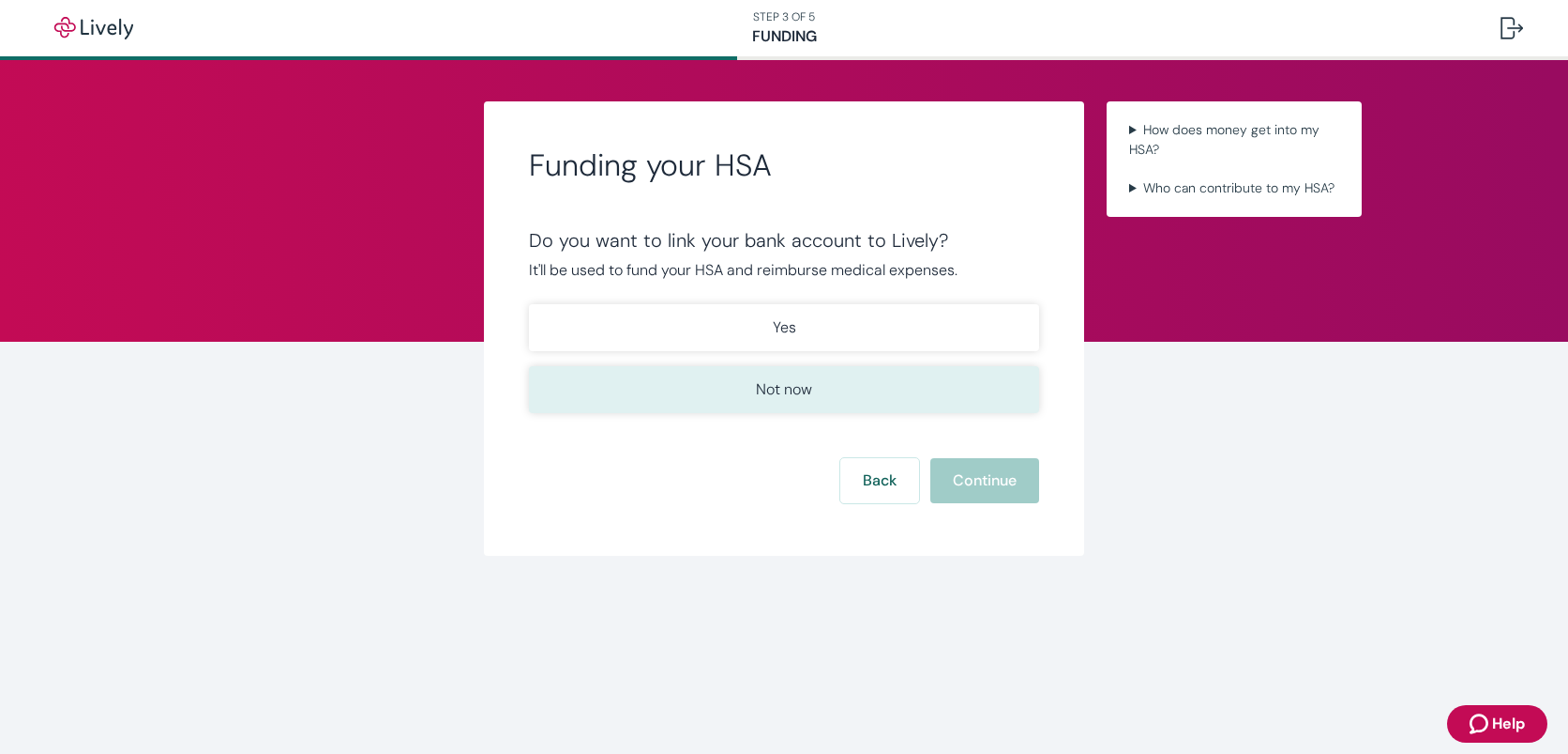
click at [813, 385] on button "Not now" at bounding box center [783, 390] width 510 height 47
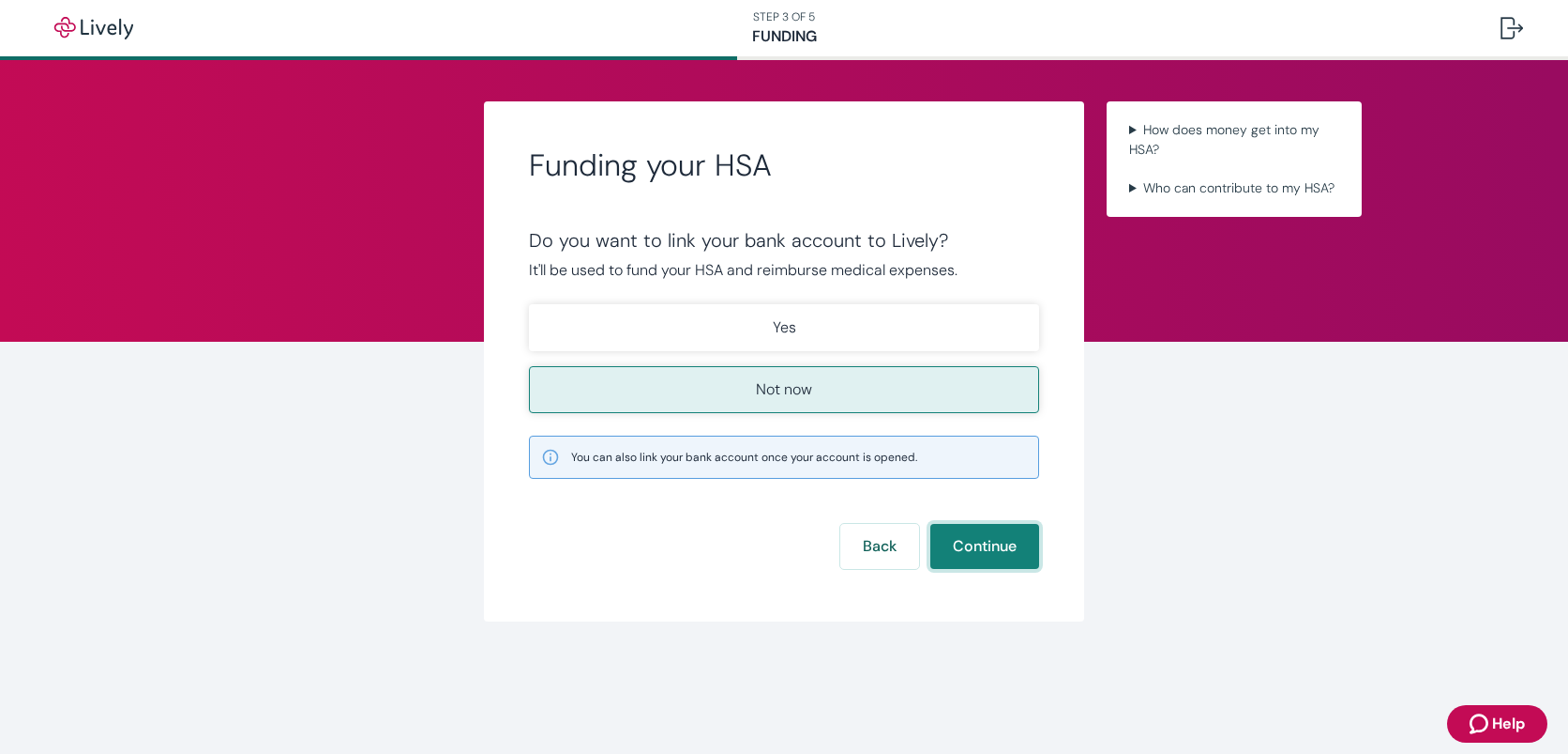
click at [991, 547] on button "Continue" at bounding box center [985, 546] width 109 height 45
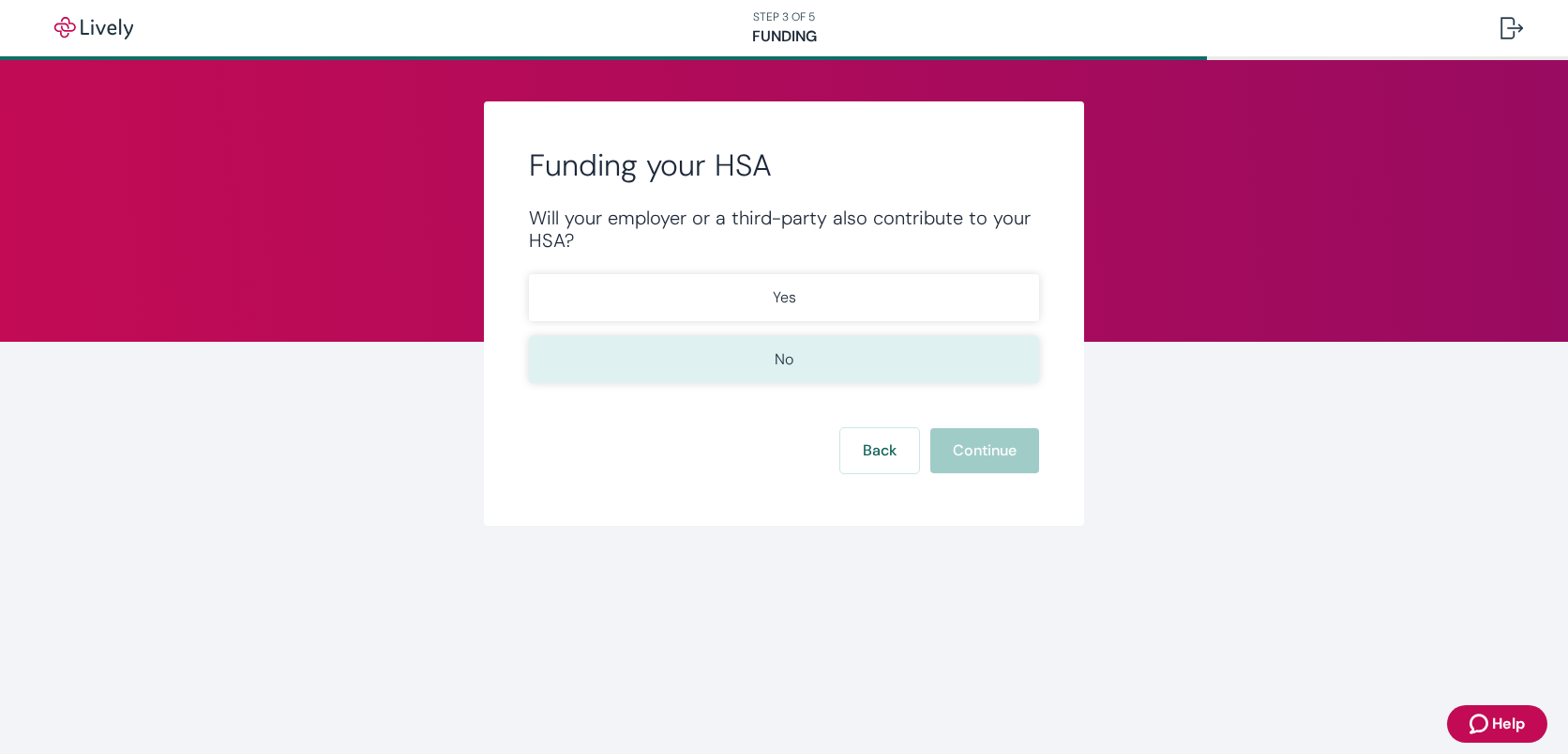
click at [850, 354] on button "No" at bounding box center [783, 359] width 510 height 47
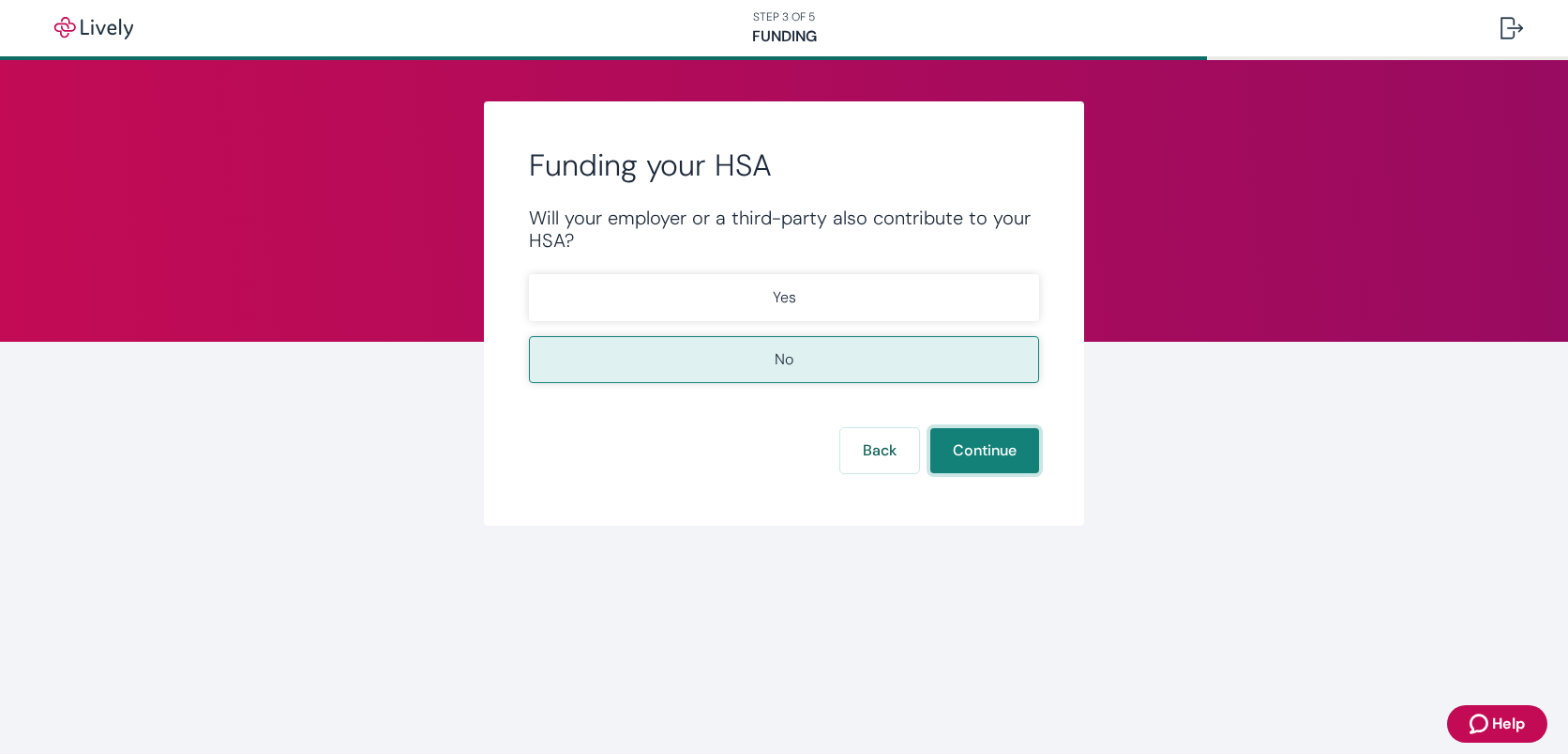
click at [972, 452] on button "Continue" at bounding box center [985, 450] width 109 height 45
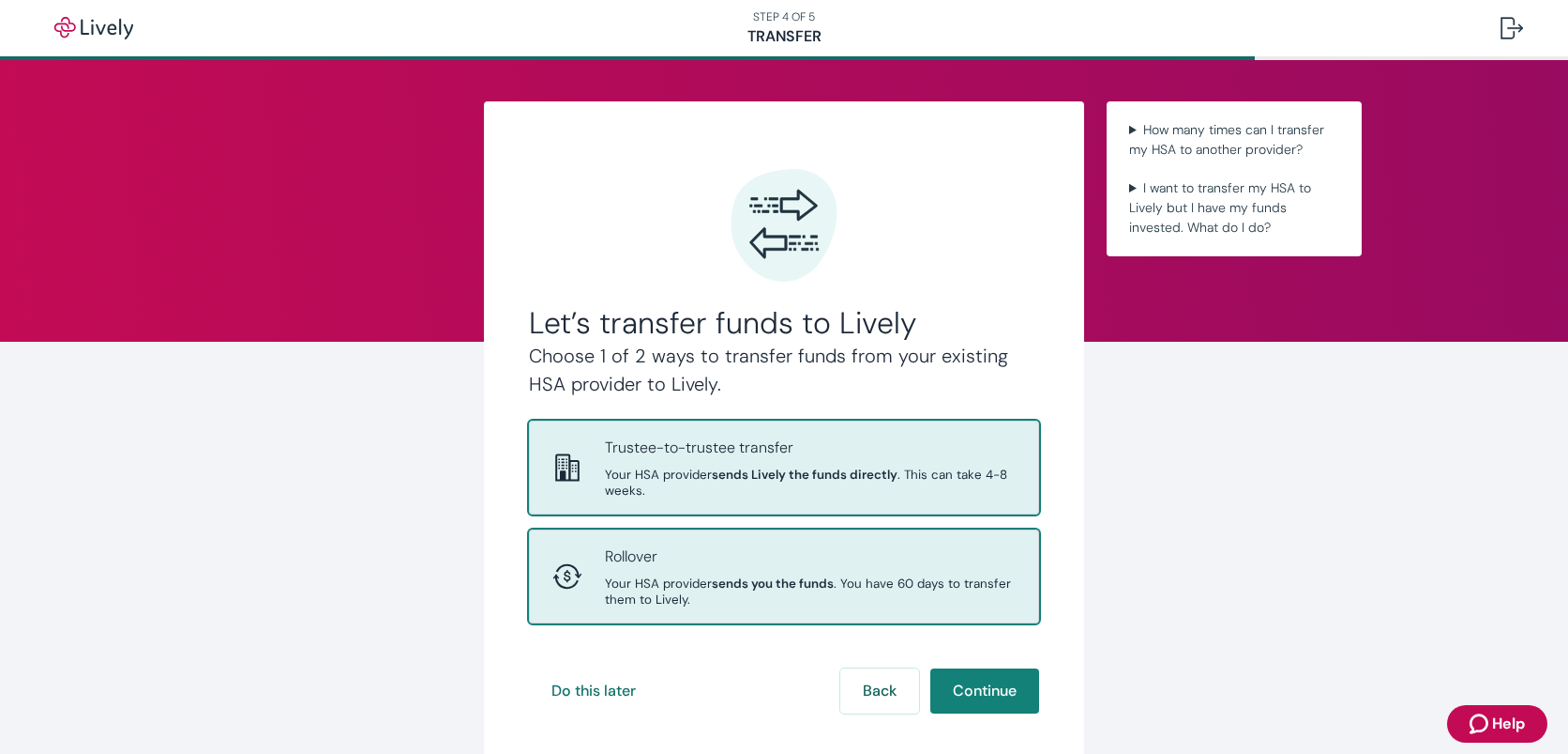
click at [702, 567] on p "Rollover" at bounding box center [810, 556] width 411 height 23
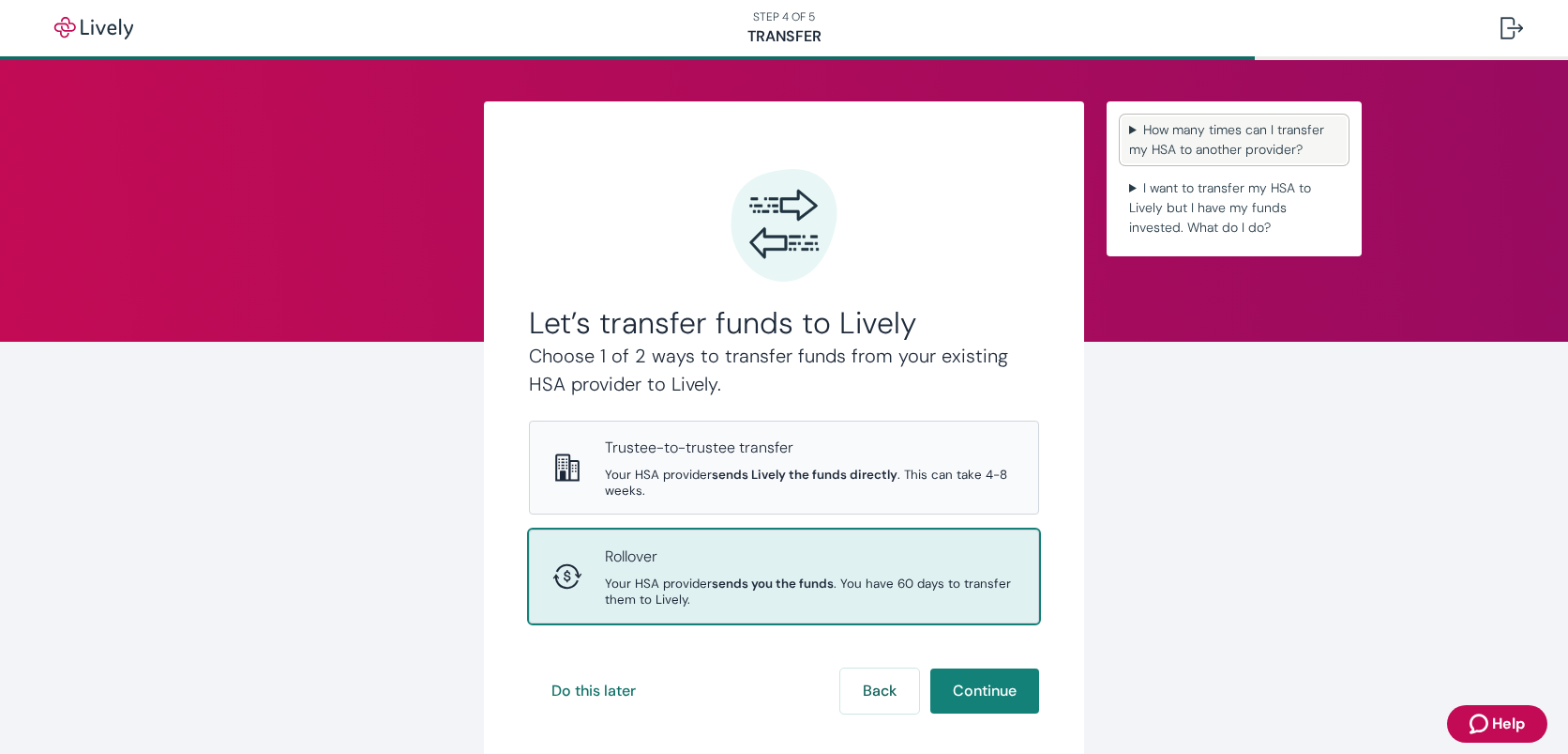
click at [1240, 138] on summary "How many times can I transfer my HSA to another provider?" at bounding box center [1234, 140] width 225 height 47
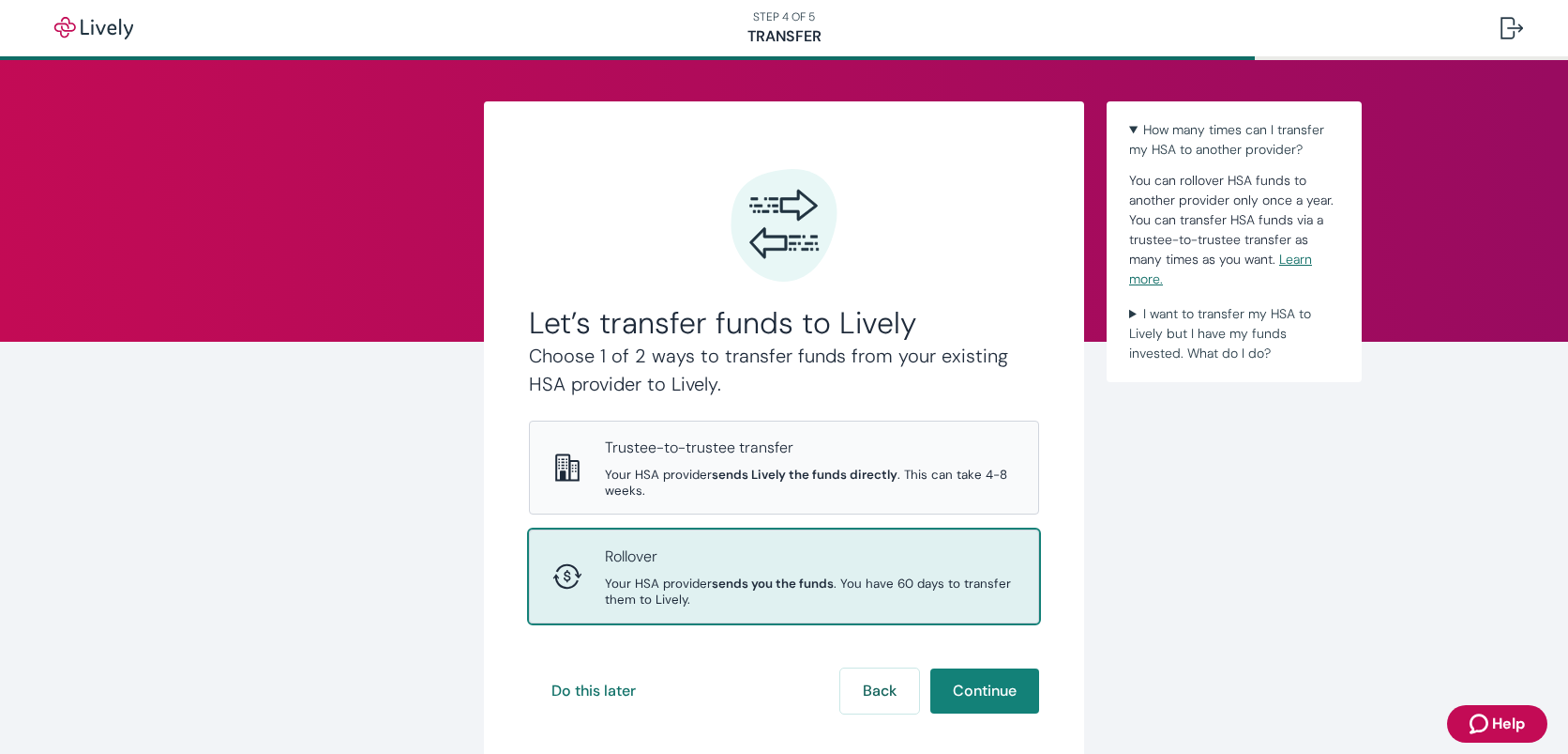
click at [1300, 259] on link "Learn more." at bounding box center [1221, 268] width 183 height 36
click at [1491, 724] on icon "Zendesk support icon" at bounding box center [1481, 723] width 23 height 23
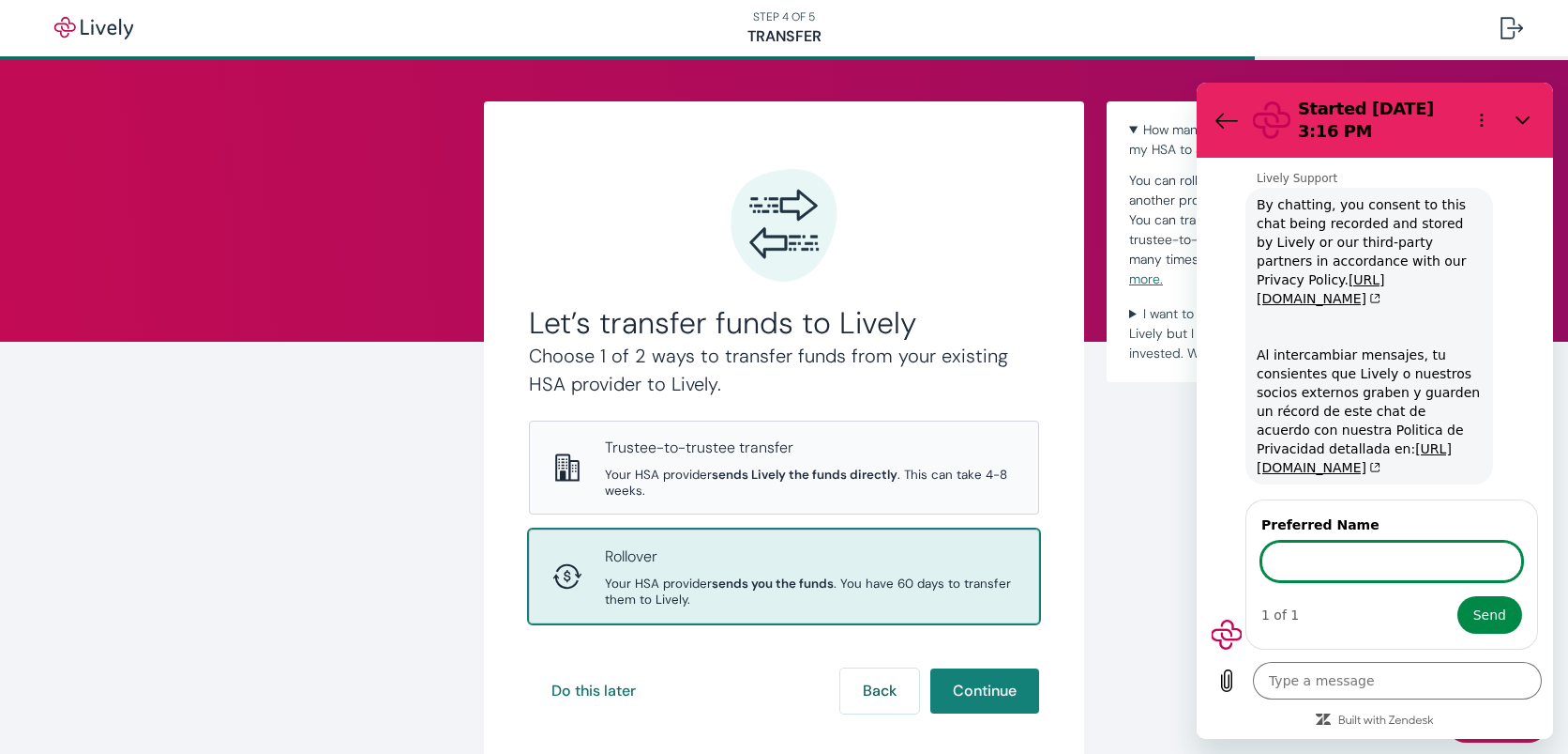
scroll to position [43, 0]
click at [1524, 115] on icon "Close" at bounding box center [1523, 119] width 15 height 15
type textarea "x"
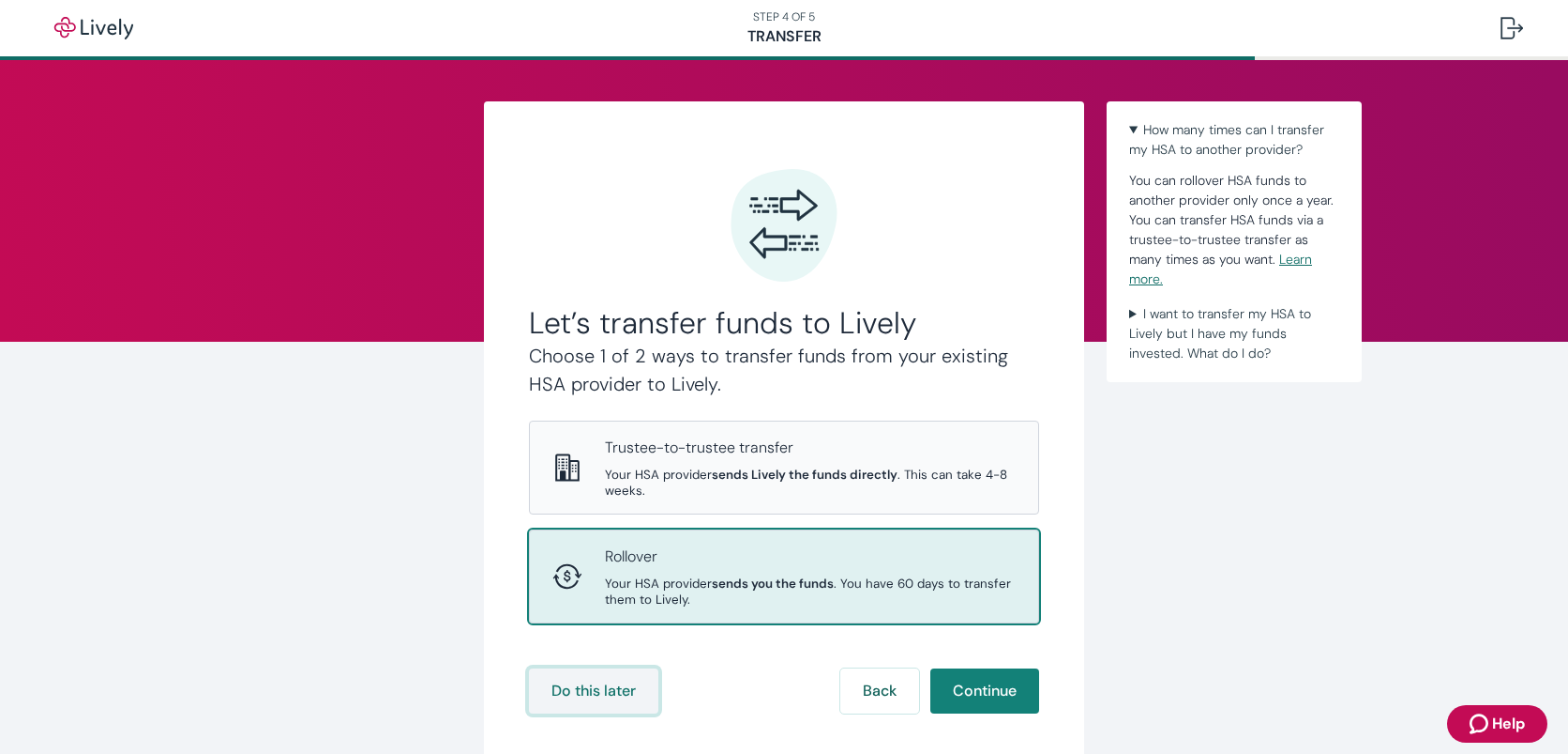
click at [617, 687] on button "Do this later" at bounding box center [593, 690] width 129 height 45
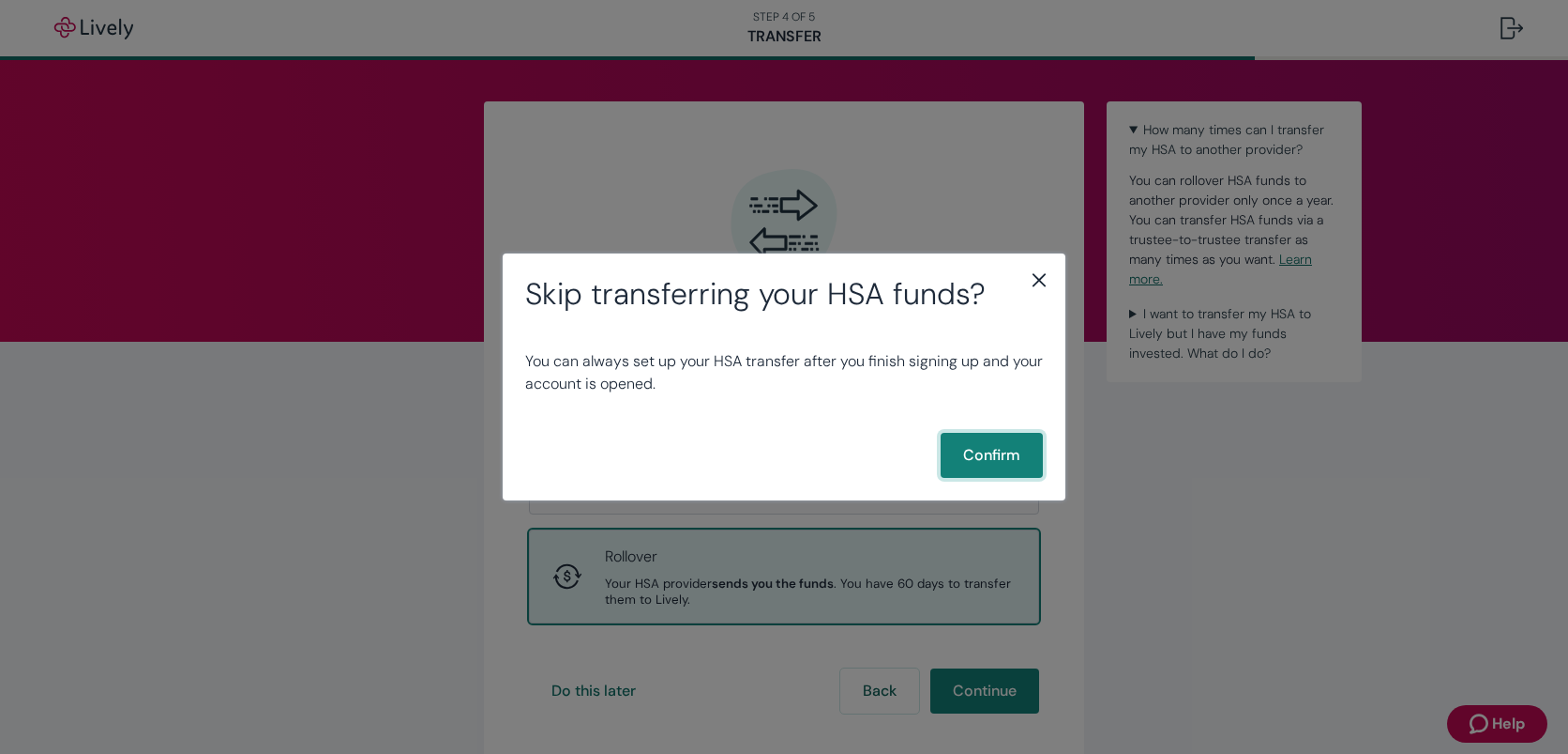
click at [999, 448] on button "Confirm" at bounding box center [992, 455] width 102 height 45
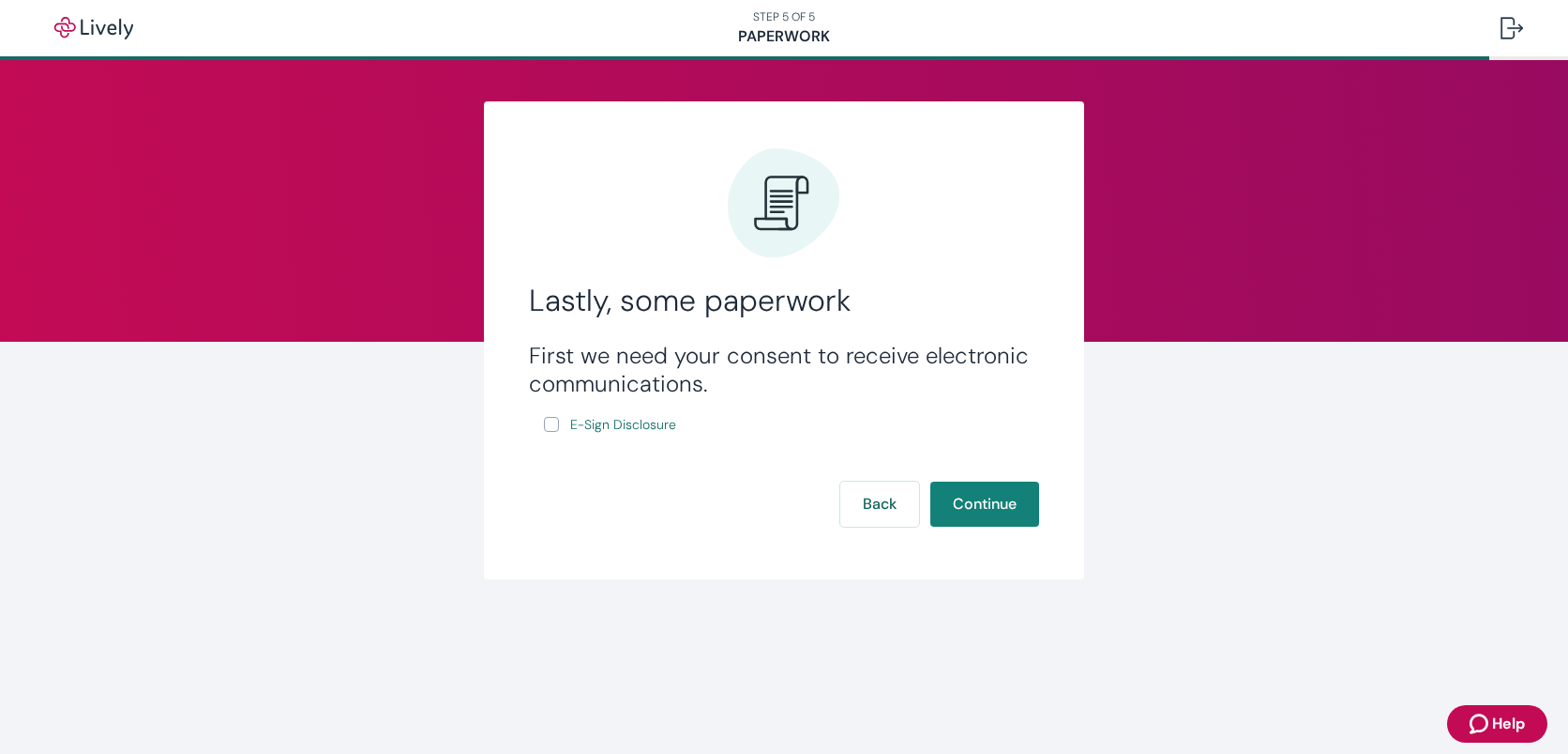
click at [557, 417] on input "E-Sign Disclosure" at bounding box center [551, 423] width 15 height 15
checkbox input "true"
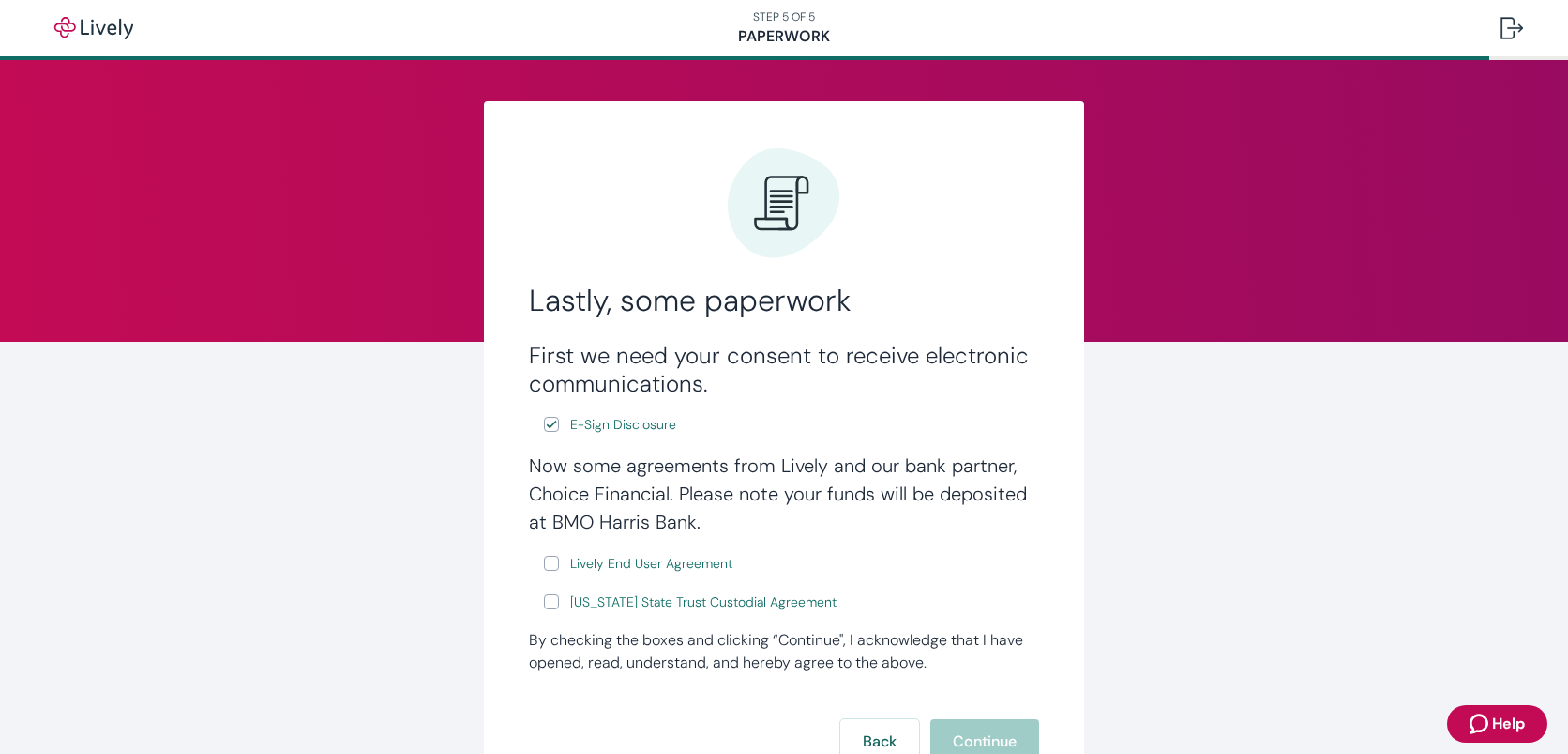
click at [556, 563] on input "Lively End User Agreement" at bounding box center [551, 562] width 15 height 15
checkbox input "true"
click at [549, 603] on input "[US_STATE] State Trust Custodial Agreement" at bounding box center [551, 601] width 15 height 15
checkbox input "true"
click at [975, 731] on button "Continue" at bounding box center [985, 741] width 109 height 45
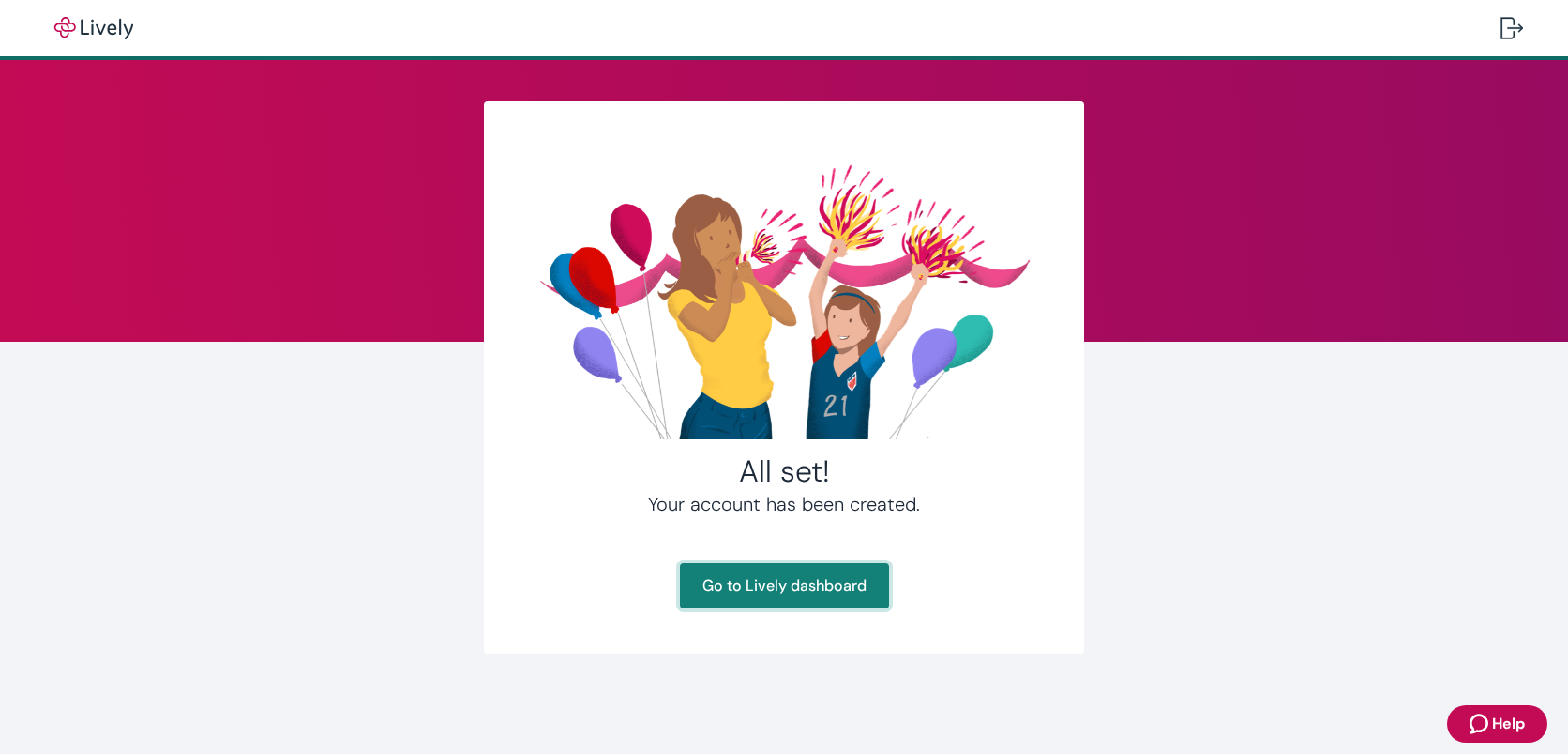
click at [844, 582] on link "Go to Lively dashboard" at bounding box center [785, 586] width 209 height 45
